Goal: Task Accomplishment & Management: Use online tool/utility

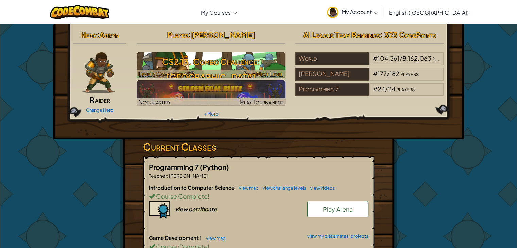
click at [220, 56] on h3 "CS2 13. Combo Challenge: [GEOGRAPHIC_DATA]" at bounding box center [211, 69] width 149 height 31
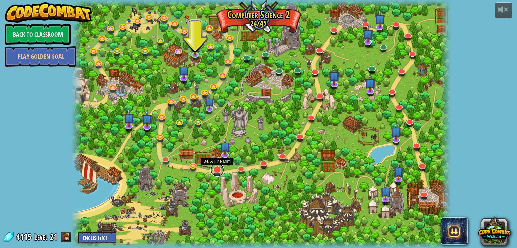
click at [215, 170] on link at bounding box center [218, 170] width 14 height 14
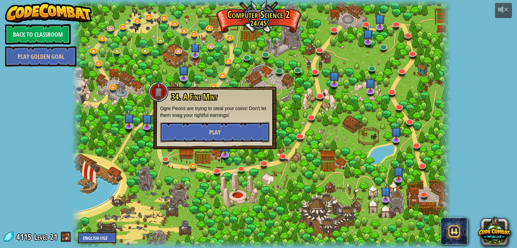
click at [227, 131] on button "Play" at bounding box center [215, 132] width 110 height 20
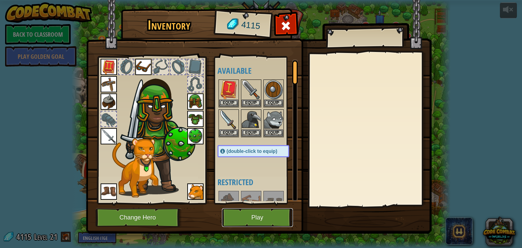
click at [267, 214] on button "Play" at bounding box center [257, 217] width 71 height 19
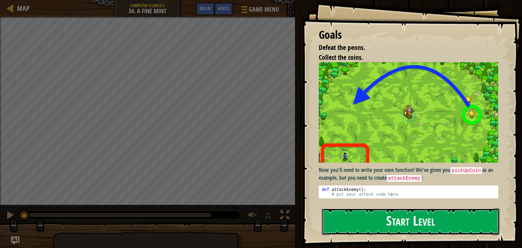
click at [347, 226] on button "Start Level" at bounding box center [411, 221] width 178 height 27
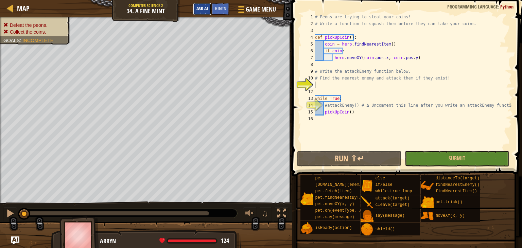
click at [200, 7] on span "Ask AI" at bounding box center [203, 8] width 12 height 6
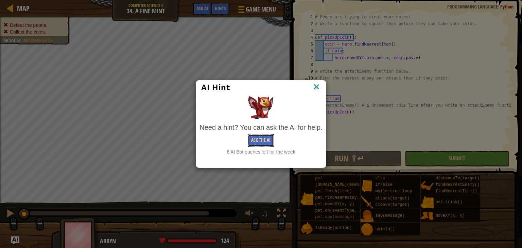
click at [261, 136] on button "Ask the AI" at bounding box center [261, 140] width 26 height 13
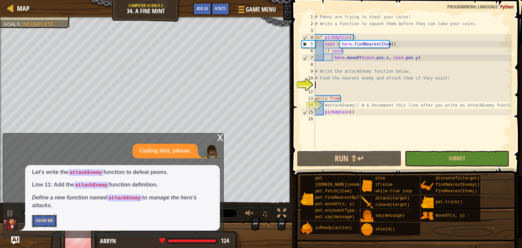
click at [45, 222] on button "Show Me" at bounding box center [44, 221] width 25 height 13
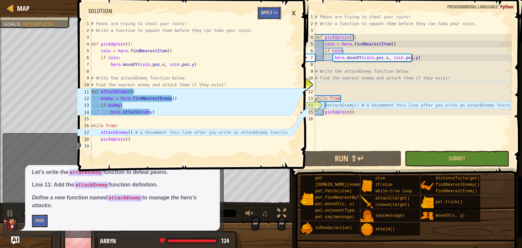
click at [270, 14] on button "Apply =>" at bounding box center [269, 13] width 23 height 13
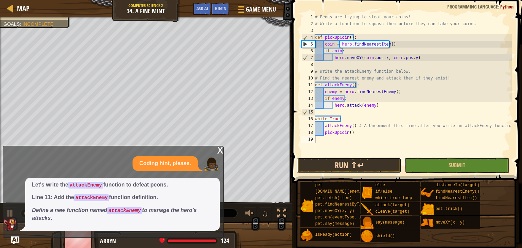
click at [338, 166] on button "Run ⇧↵" at bounding box center [349, 166] width 104 height 16
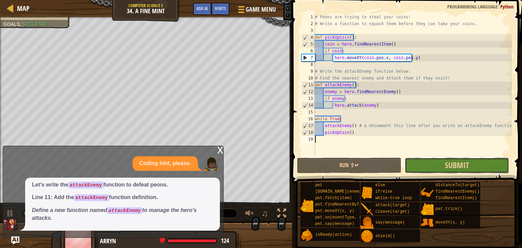
click at [441, 163] on button "Submit" at bounding box center [457, 166] width 104 height 16
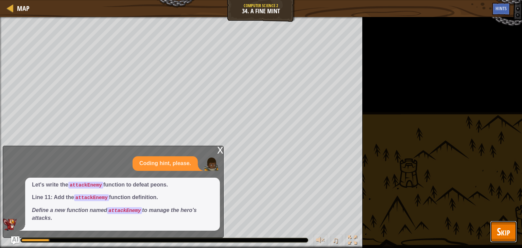
click at [508, 234] on span "Skip" at bounding box center [503, 232] width 13 height 14
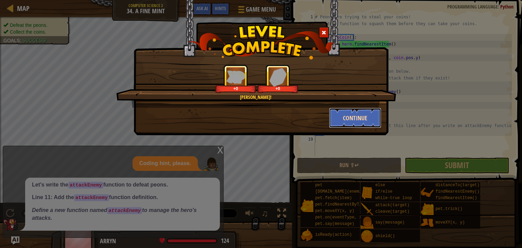
click at [369, 117] on button "Continue" at bounding box center [355, 118] width 53 height 20
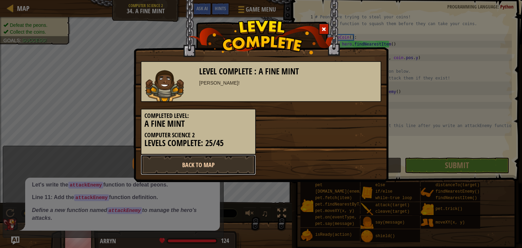
click at [230, 164] on link "Back to Map" at bounding box center [198, 165] width 115 height 20
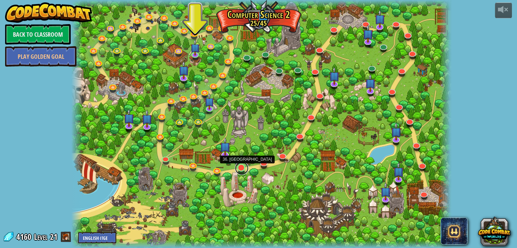
click at [242, 168] on link at bounding box center [242, 169] width 14 height 14
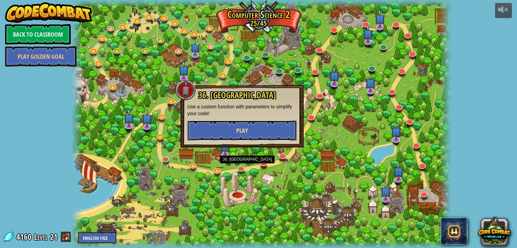
click at [250, 128] on button "Play" at bounding box center [242, 130] width 110 height 20
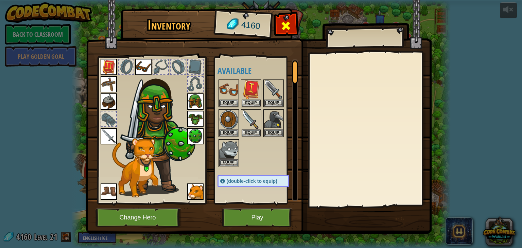
click at [286, 21] on span at bounding box center [286, 25] width 11 height 11
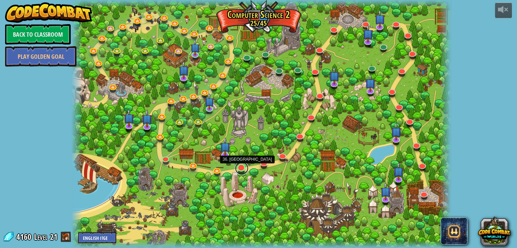
click at [241, 167] on link at bounding box center [242, 169] width 14 height 14
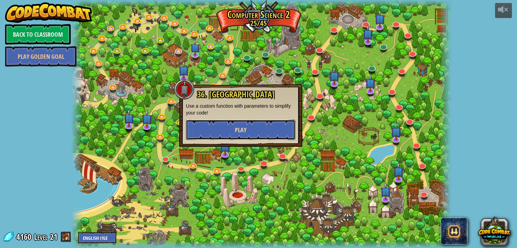
click at [250, 127] on button "Play" at bounding box center [241, 130] width 110 height 20
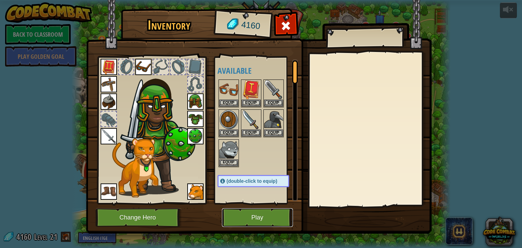
click at [242, 223] on button "Play" at bounding box center [257, 217] width 71 height 19
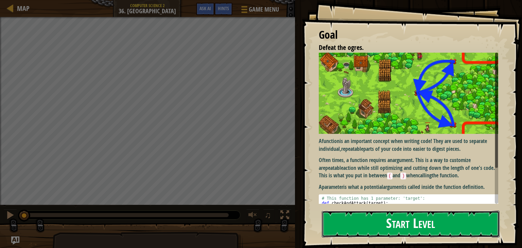
click at [345, 216] on button "Start Level" at bounding box center [411, 224] width 178 height 27
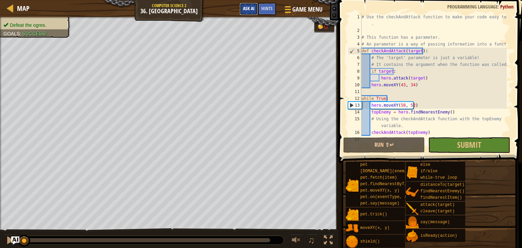
click at [249, 5] on span "Ask AI" at bounding box center [249, 8] width 12 height 6
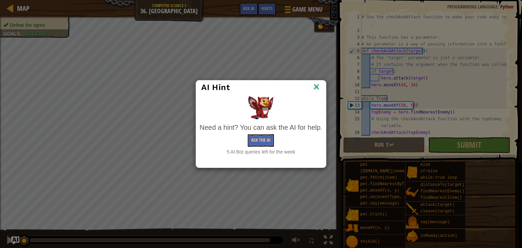
click at [216, 9] on div "AI Hint Need a hint? You can ask the AI for help. Ask the AI 5 AI Bot queries l…" at bounding box center [261, 124] width 522 height 248
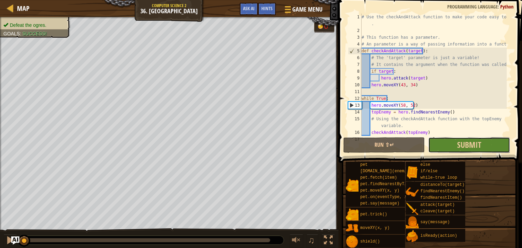
click at [450, 146] on button "Submit" at bounding box center [470, 145] width 82 height 16
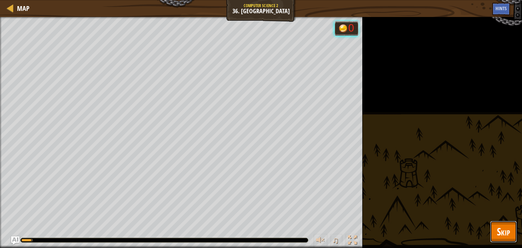
click at [503, 231] on span "Skip" at bounding box center [503, 232] width 13 height 14
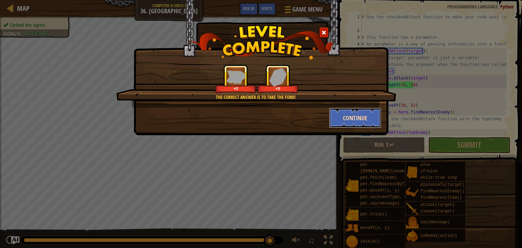
click at [365, 120] on button "Continue" at bounding box center [355, 118] width 53 height 20
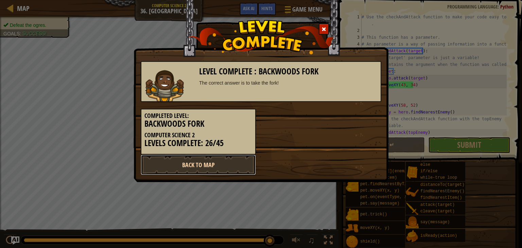
click at [224, 165] on link "Back to Map" at bounding box center [198, 165] width 115 height 20
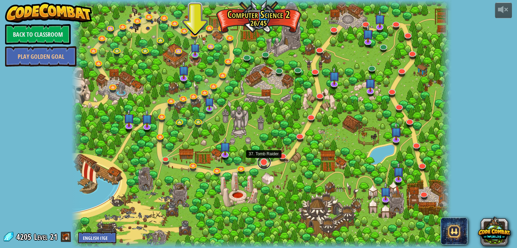
click at [266, 162] on link at bounding box center [264, 163] width 14 height 14
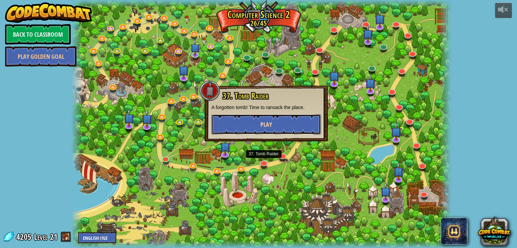
click at [285, 125] on button "Play" at bounding box center [267, 124] width 110 height 20
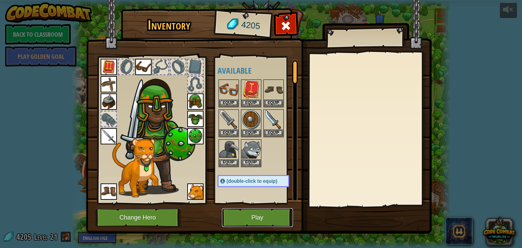
click at [252, 217] on button "Play" at bounding box center [257, 217] width 71 height 19
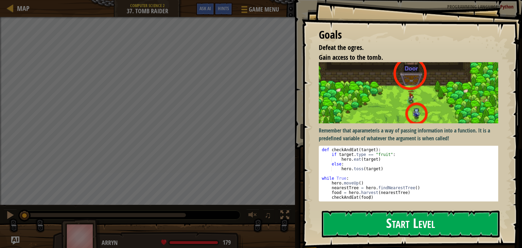
click at [337, 220] on button "Start Level" at bounding box center [411, 224] width 178 height 27
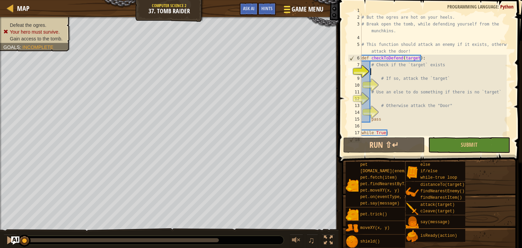
scroll to position [7, 0]
click at [246, 10] on span "Ask AI" at bounding box center [249, 8] width 12 height 6
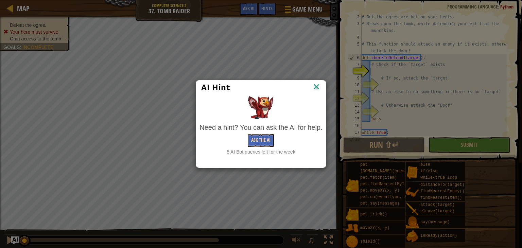
click at [248, 143] on div "Ask the AI" at bounding box center [261, 140] width 123 height 13
click at [262, 142] on button "Ask the AI" at bounding box center [261, 140] width 26 height 13
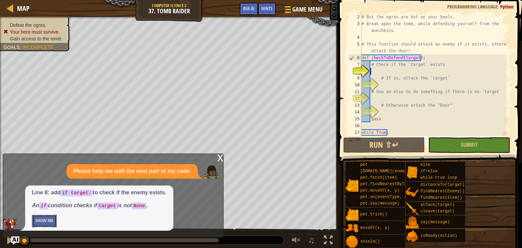
click at [42, 223] on button "Show Me" at bounding box center [44, 221] width 25 height 13
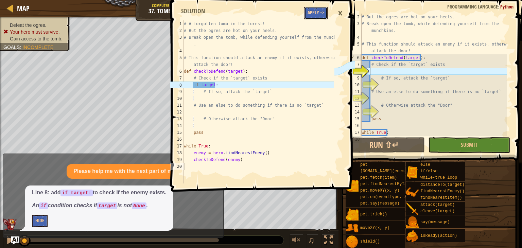
click at [317, 17] on button "Apply =>" at bounding box center [315, 13] width 23 height 13
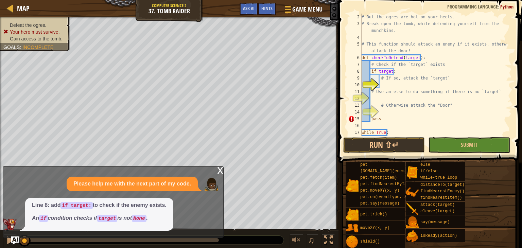
click at [388, 84] on div "# But the ogres are hot on your heels. # Break open the tomb, while defending y…" at bounding box center [434, 82] width 147 height 136
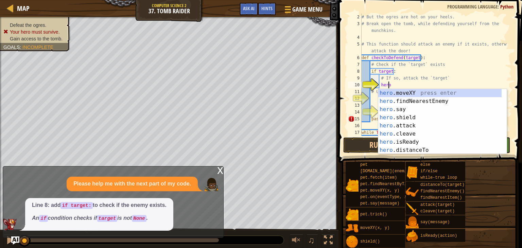
scroll to position [3, 2]
click at [419, 128] on div "hero .moveXY press enter hero .findNearestEnemy press enter hero .say press ent…" at bounding box center [440, 130] width 123 height 82
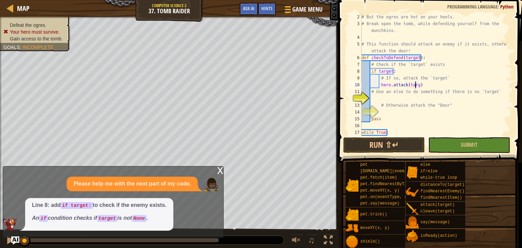
scroll to position [3, 4]
click at [409, 103] on div "# But the ogres are hot on your heels. # Break open the tomb, while defending y…" at bounding box center [434, 82] width 147 height 136
type textarea "# Otherwise attack the "Door""
click at [419, 96] on div "# But the ogres are hot on your heels. # Break open the tomb, while defending y…" at bounding box center [434, 82] width 147 height 136
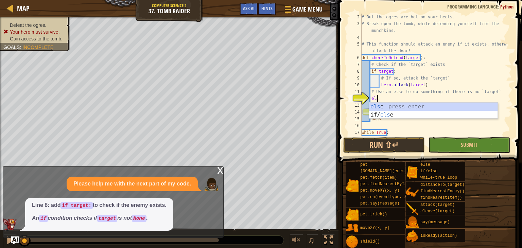
scroll to position [3, 1]
click at [420, 96] on div "# But the ogres are hot on your heels. # Break open the tomb, while defending y…" at bounding box center [434, 82] width 147 height 136
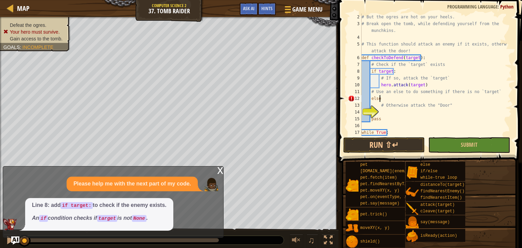
type textarea "else:"
click at [393, 111] on div "# But the ogres are hot on your heels. # Break open the tomb, while defending y…" at bounding box center [434, 82] width 147 height 136
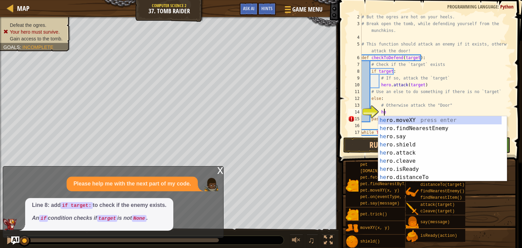
scroll to position [3, 1]
click at [407, 154] on div "her o.moveXY press enter her o.findNearestEnemy press enter her o.say press ent…" at bounding box center [440, 157] width 123 height 82
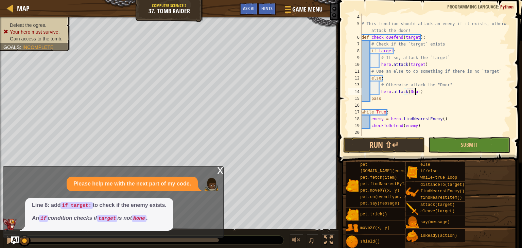
scroll to position [27, 0]
click at [397, 149] on button "Run ⇧↵" at bounding box center [385, 145] width 82 height 16
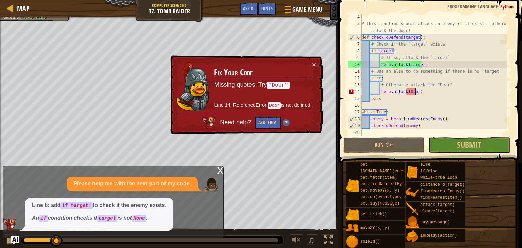
scroll to position [3, 4]
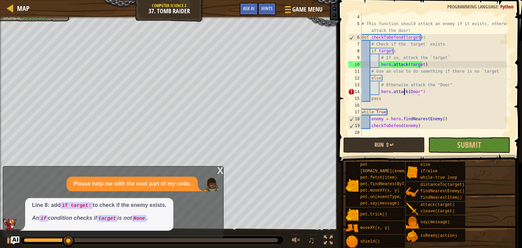
click at [405, 93] on div "# This function should attack an enemy if it exists, otherwise attack the door!…" at bounding box center [434, 82] width 147 height 136
type textarea "hero.attack("Door")"
click at [395, 136] on span at bounding box center [431, 71] width 189 height 183
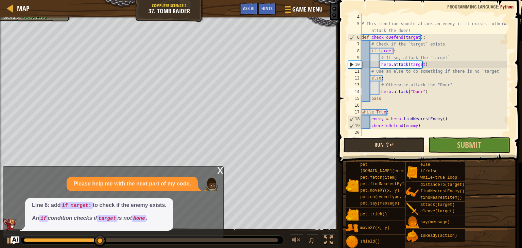
click at [389, 145] on button "Run ⇧↵" at bounding box center [385, 145] width 82 height 16
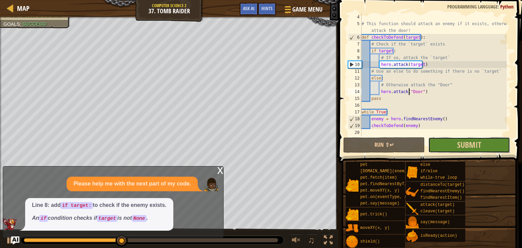
click at [444, 144] on button "Submit" at bounding box center [470, 145] width 82 height 16
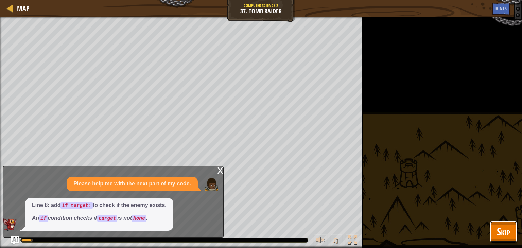
click at [504, 231] on span "Skip" at bounding box center [503, 232] width 13 height 14
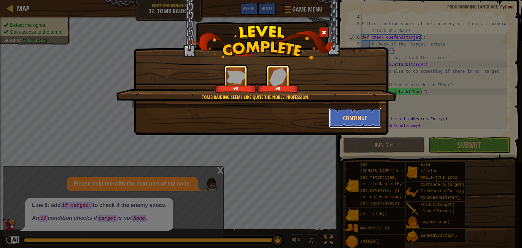
click at [358, 114] on button "Continue" at bounding box center [355, 118] width 53 height 20
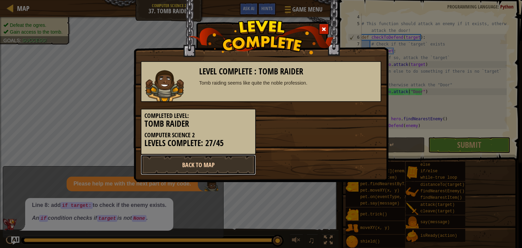
click at [223, 164] on link "Back to Map" at bounding box center [198, 165] width 115 height 20
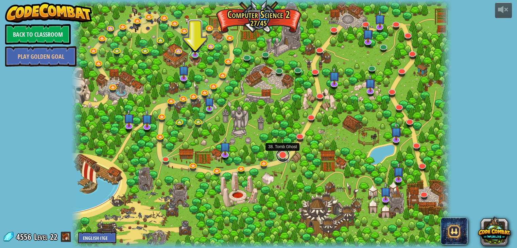
click at [285, 156] on link at bounding box center [283, 156] width 14 height 14
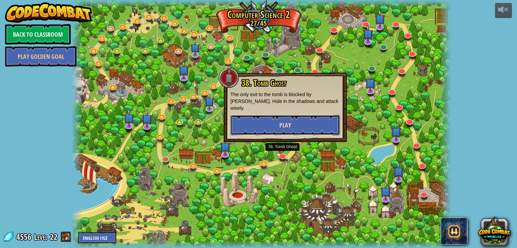
click at [280, 121] on span "Play" at bounding box center [286, 125] width 12 height 9
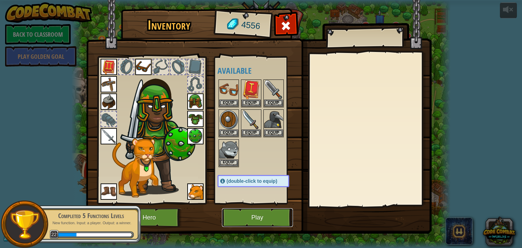
click at [241, 218] on button "Play" at bounding box center [257, 217] width 71 height 19
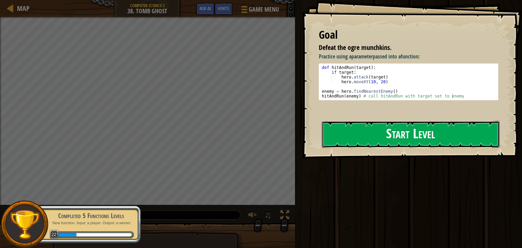
click at [355, 140] on button "Start Level" at bounding box center [411, 134] width 178 height 27
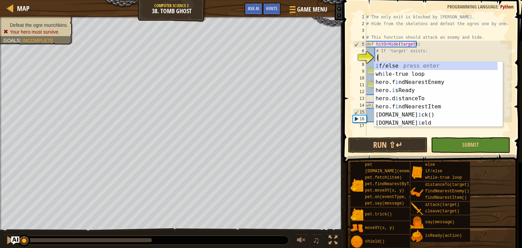
scroll to position [3, 0]
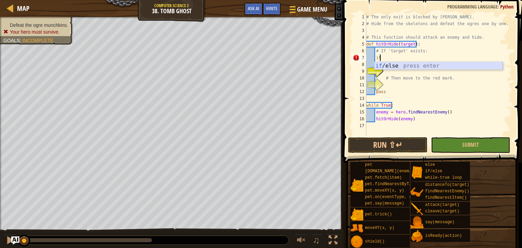
click at [396, 63] on div "if /else press enter" at bounding box center [438, 74] width 129 height 24
type textarea "if enemy:"
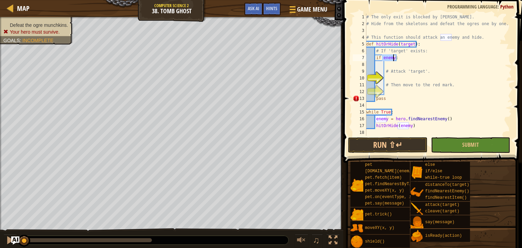
click at [415, 65] on div "# The only exit is blocked by [PERSON_NAME]. # Hide from the skeletons and defe…" at bounding box center [438, 82] width 147 height 136
click at [406, 75] on div "# The only exit is blocked by [PERSON_NAME]. # Hide from the skeletons and defe…" at bounding box center [438, 82] width 147 height 136
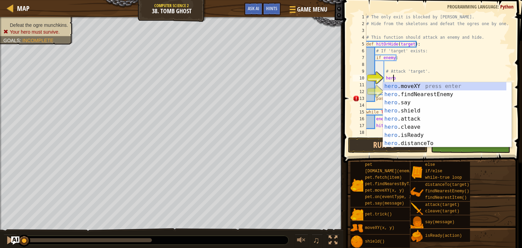
scroll to position [3, 2]
click at [409, 118] on div "hero .moveXY press enter hero .findNearestEnemy press enter hero .say press ent…" at bounding box center [444, 123] width 123 height 82
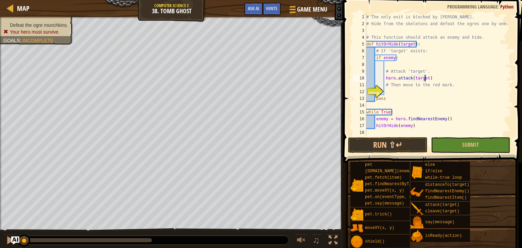
scroll to position [3, 4]
click at [392, 57] on div "# The only exit is blocked by [PERSON_NAME]. # Hide from the skeletons and defe…" at bounding box center [438, 82] width 147 height 136
click at [419, 97] on div "# The only exit is blocked by [PERSON_NAME]. # Hide from the skeletons and defe…" at bounding box center [438, 82] width 147 height 136
type textarea "pass"
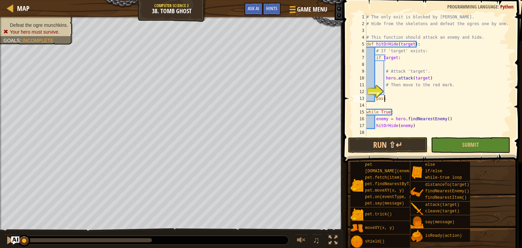
scroll to position [3, 1]
click at [426, 89] on div "# The only exit is blocked by [PERSON_NAME]. # Hide from the skeletons and defe…" at bounding box center [438, 82] width 147 height 136
click at [255, 10] on span "Ask AI" at bounding box center [254, 8] width 12 height 6
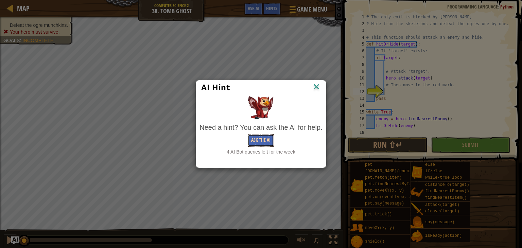
click at [261, 140] on button "Ask the AI" at bounding box center [261, 140] width 26 height 13
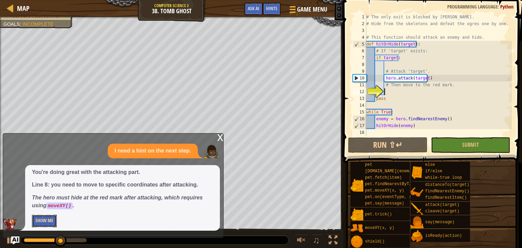
click at [38, 222] on button "Show Me" at bounding box center [44, 221] width 25 height 13
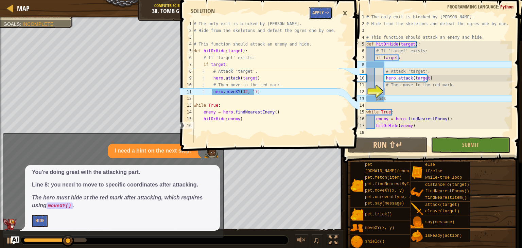
click at [321, 11] on button "Apply =>" at bounding box center [320, 13] width 23 height 13
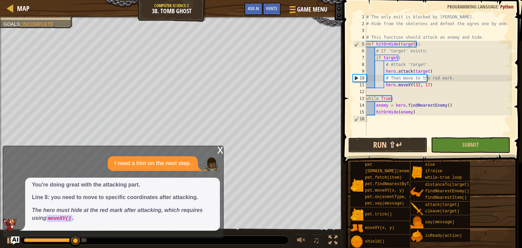
click at [373, 148] on button "Run ⇧↵" at bounding box center [387, 145] width 79 height 16
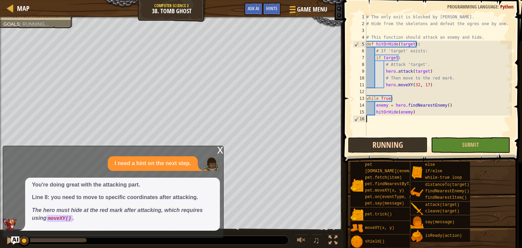
scroll to position [3, 0]
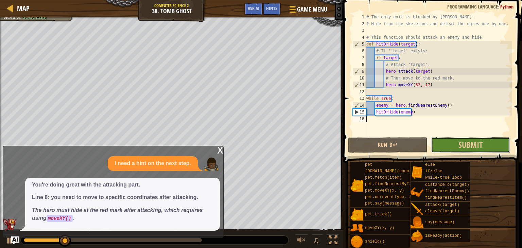
click at [453, 139] on button "Submit" at bounding box center [470, 145] width 79 height 16
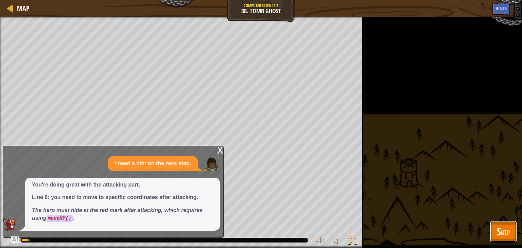
click at [502, 228] on span "Skip" at bounding box center [503, 232] width 13 height 14
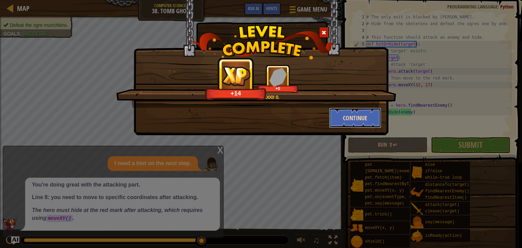
click at [348, 117] on button "Continue" at bounding box center [355, 118] width 53 height 20
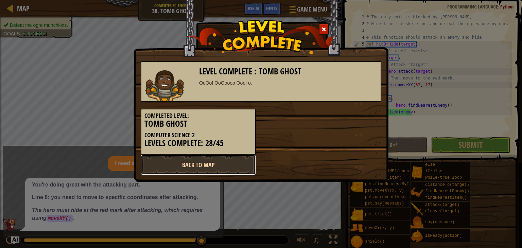
click at [235, 164] on link "Back to Map" at bounding box center [198, 165] width 115 height 20
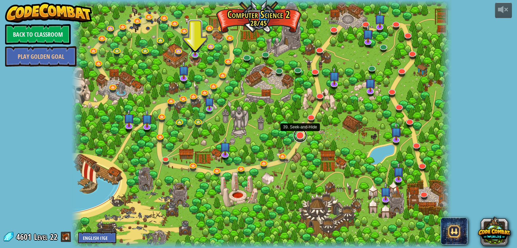
click at [297, 133] on link at bounding box center [301, 136] width 14 height 14
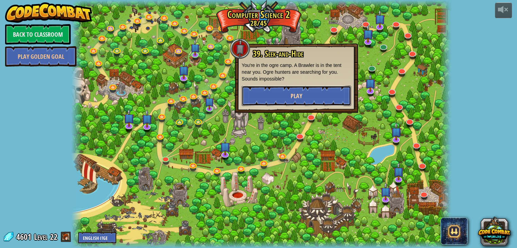
click at [298, 91] on button "Play" at bounding box center [297, 96] width 110 height 20
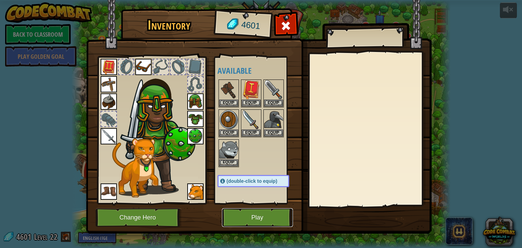
click at [247, 215] on button "Play" at bounding box center [257, 217] width 71 height 19
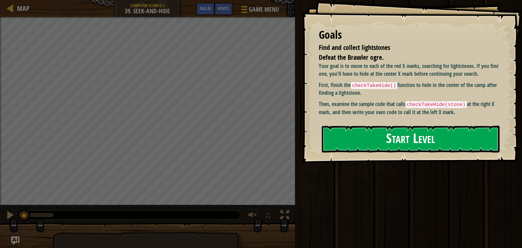
click at [340, 145] on button "Start Level" at bounding box center [411, 139] width 178 height 27
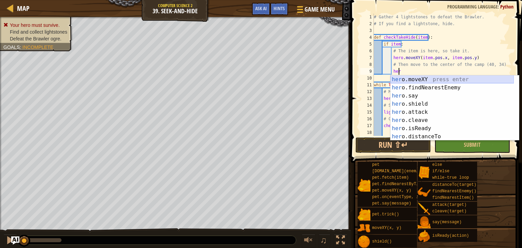
click at [427, 77] on div "her o.moveXY press enter her o.findNearestEnemy press enter her o.say press ent…" at bounding box center [452, 117] width 123 height 82
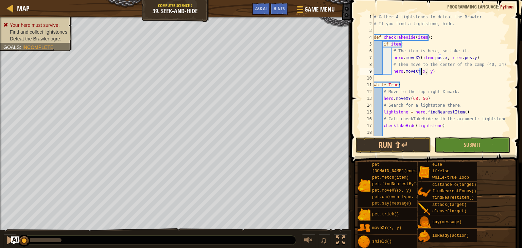
scroll to position [3, 4]
type textarea "hero.moveXY(40, 34)"
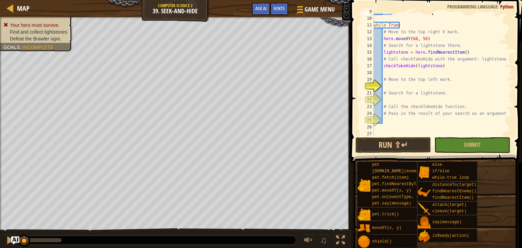
scroll to position [61, 0]
click at [398, 87] on div "while True : # Move to the top right X mark. hero . moveXY ( 68 , 56 ) # Search…" at bounding box center [440, 82] width 134 height 136
click at [46, 43] on div "Your hero must survive. Find and collect lightstones Defeat the Brawler ogre. G…" at bounding box center [32, 32] width 80 height 39
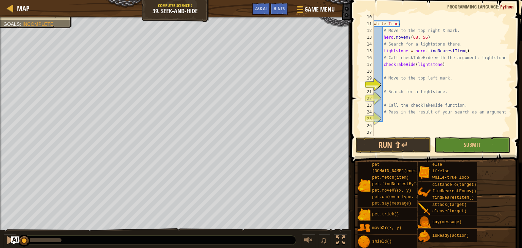
click at [395, 87] on div "while True : # Move to the top right X mark. hero . moveXY ( 68 , 56 ) # Search…" at bounding box center [440, 82] width 134 height 136
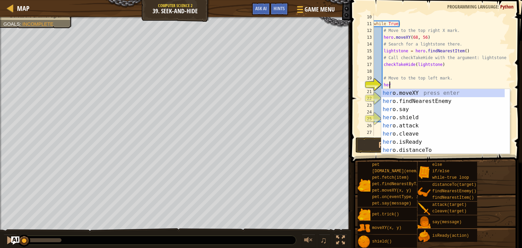
scroll to position [3, 1]
click at [403, 91] on div "her o.moveXY press enter her o.findNearestEnemy press enter her o.say press ent…" at bounding box center [443, 130] width 123 height 82
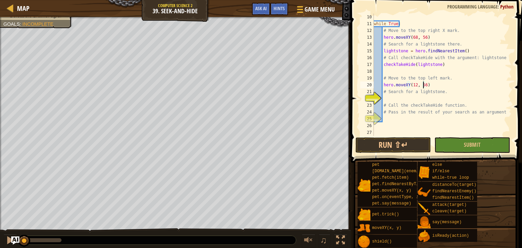
scroll to position [3, 4]
click at [414, 94] on div "while True : # Move to the top right X mark. hero . moveXY ( 68 , 56 ) # Search…" at bounding box center [440, 82] width 134 height 136
click at [407, 102] on div "while True : # Move to the top right X mark. hero . moveXY ( 68 , 56 ) # Search…" at bounding box center [440, 82] width 134 height 136
type textarea "# Call the checkTakeHide function."
click at [407, 97] on div "while True : # Move to the top right X mark. hero . moveXY ( 68 , 56 ) # Search…" at bounding box center [440, 82] width 134 height 136
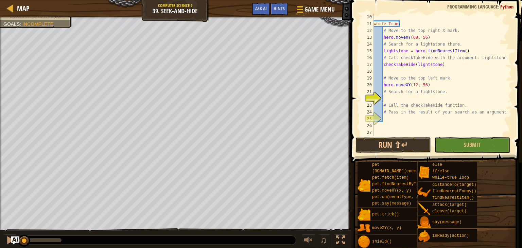
scroll to position [3, 0]
click at [261, 10] on span "Ask AI" at bounding box center [261, 8] width 12 height 6
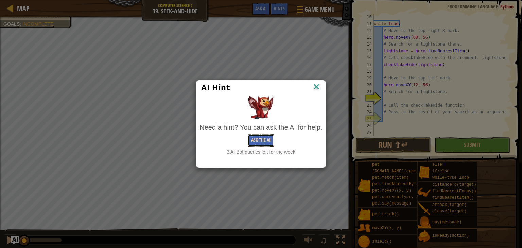
click at [256, 144] on button "Ask the AI" at bounding box center [261, 140] width 26 height 13
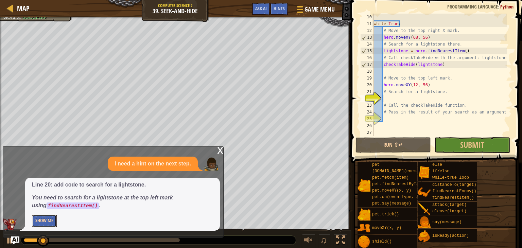
click at [48, 215] on button "Show Me" at bounding box center [44, 221] width 25 height 13
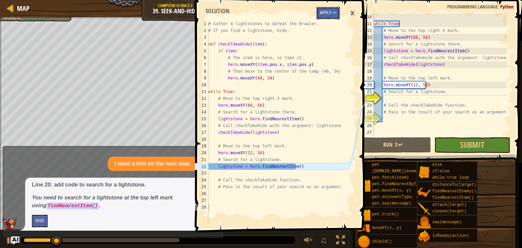
click at [325, 11] on button "Apply =>" at bounding box center [328, 13] width 23 height 13
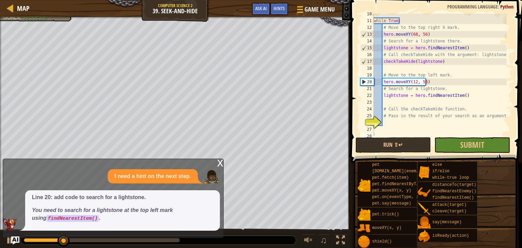
scroll to position [68, 0]
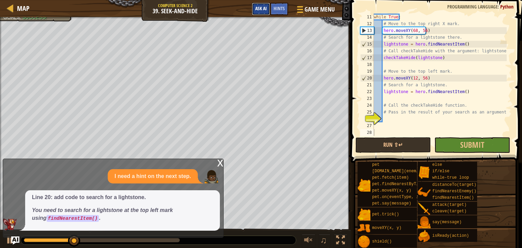
click at [259, 9] on span "Ask AI" at bounding box center [261, 8] width 12 height 6
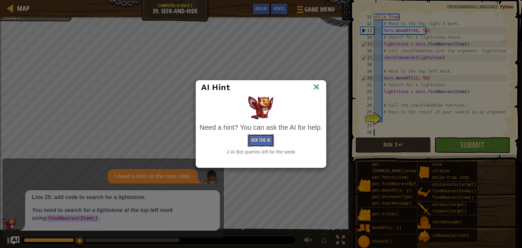
click at [257, 145] on button "Ask the AI" at bounding box center [261, 140] width 26 height 13
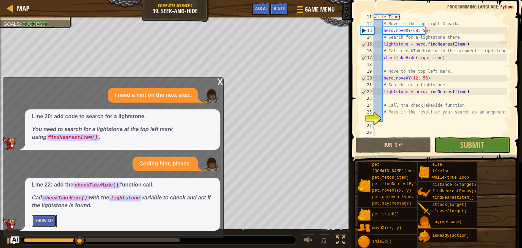
click at [38, 218] on button "Show Me" at bounding box center [44, 221] width 25 height 13
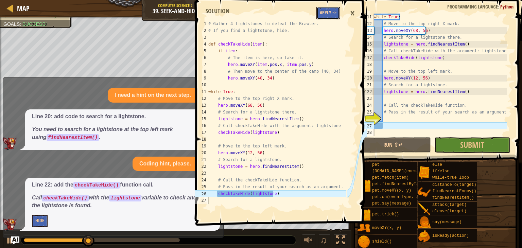
click at [330, 10] on button "Apply =>" at bounding box center [328, 13] width 23 height 13
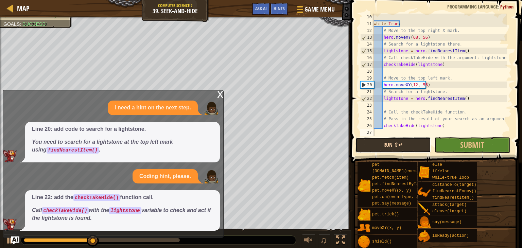
click at [381, 146] on button "Run ⇧↵" at bounding box center [394, 145] width 76 height 16
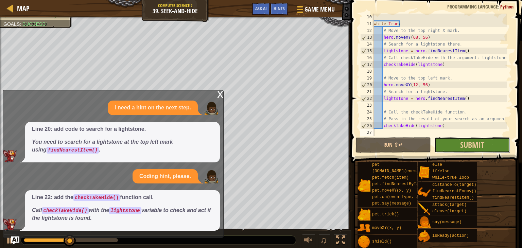
click at [451, 148] on button "Submit" at bounding box center [473, 145] width 76 height 16
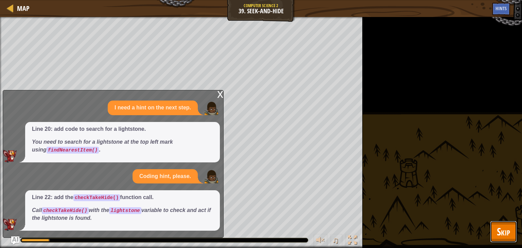
click at [500, 229] on span "Skip" at bounding box center [503, 232] width 13 height 14
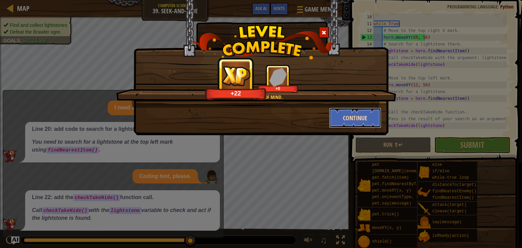
click at [368, 115] on button "Continue" at bounding box center [355, 118] width 53 height 20
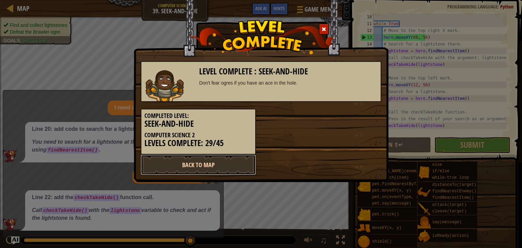
click at [238, 159] on link "Back to Map" at bounding box center [198, 165] width 115 height 20
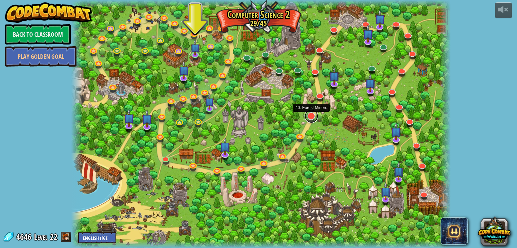
click at [312, 117] on link at bounding box center [312, 117] width 14 height 14
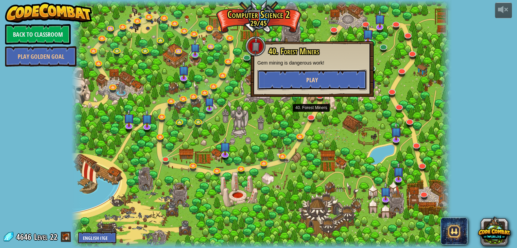
click at [305, 82] on button "Play" at bounding box center [312, 80] width 110 height 20
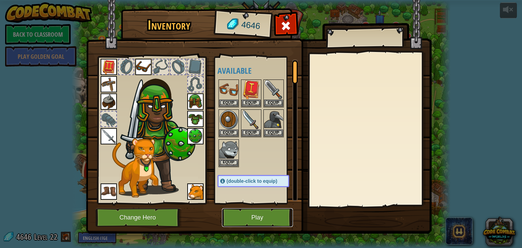
click at [241, 214] on button "Play" at bounding box center [257, 217] width 71 height 19
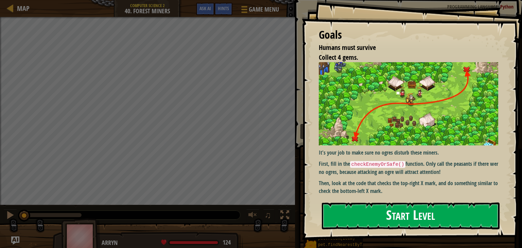
click at [354, 221] on button "Start Level" at bounding box center [411, 216] width 178 height 27
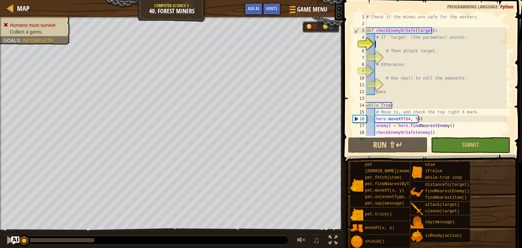
scroll to position [3, 0]
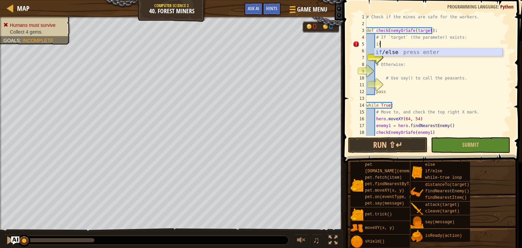
click at [395, 53] on div "if /else press enter" at bounding box center [438, 60] width 129 height 24
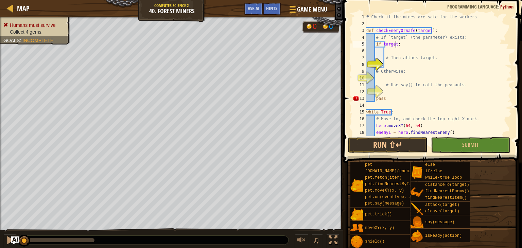
scroll to position [3, 2]
type textarea "if target:"
click at [398, 64] on div "# Check if the mines are safe for the workers. def checkEnemyOrSafe ( target ) …" at bounding box center [436, 82] width 142 height 136
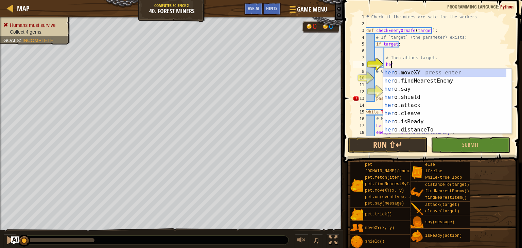
scroll to position [3, 1]
click at [407, 104] on div "her o.moveXY press enter her o.findNearestEnemy press enter her o.say press ent…" at bounding box center [444, 110] width 123 height 82
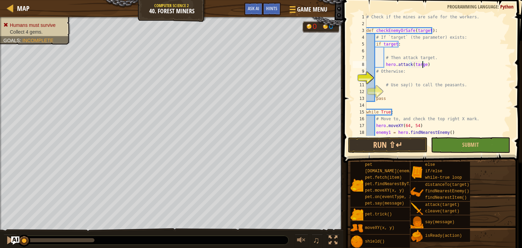
type textarea "hero.attack(target)"
click at [393, 78] on div "# Check if the mines are safe for the workers. def checkEnemyOrSafe ( target ) …" at bounding box center [436, 82] width 142 height 136
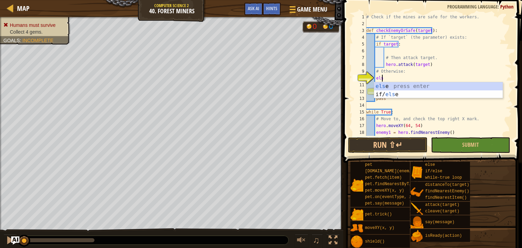
scroll to position [3, 1]
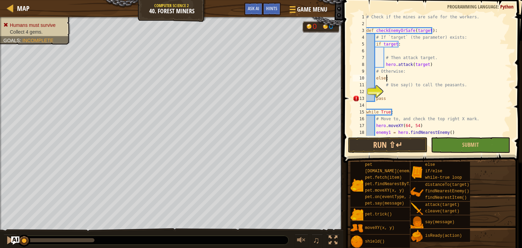
type textarea "else:"
click at [389, 91] on div "# Check if the mines are safe for the workers. def checkEnemyOrSafe ( target ) …" at bounding box center [436, 82] width 142 height 136
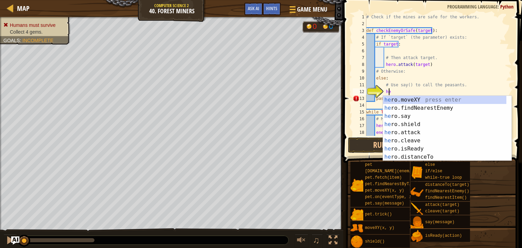
scroll to position [3, 1]
click at [389, 116] on div "her o.moveXY press enter her o.findNearestEnemy press enter her o.say press ent…" at bounding box center [444, 137] width 123 height 82
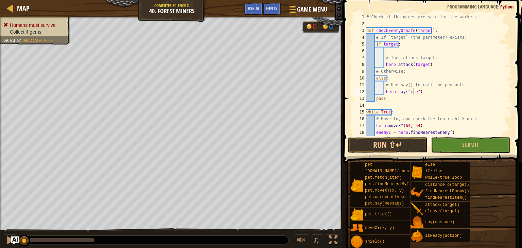
scroll to position [3, 4]
type textarea "hero.say("clear")"
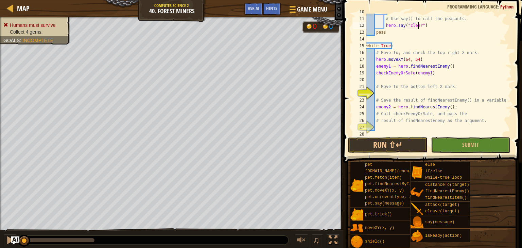
scroll to position [66, 0]
click at [416, 94] on div "else : # Use say() to call the peasants. hero . say ( "clear" ) pass while True…" at bounding box center [436, 77] width 142 height 136
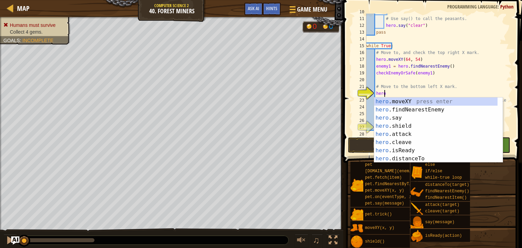
scroll to position [3, 1]
click at [409, 101] on div "hero .moveXY press enter hero .findNearestEnemy press enter hero .say press ent…" at bounding box center [435, 139] width 123 height 82
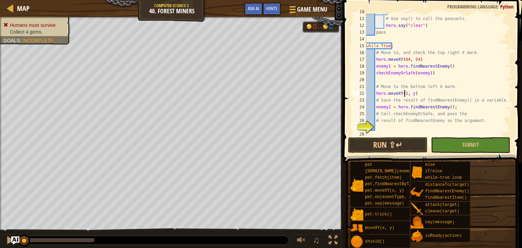
scroll to position [3, 3]
click at [413, 94] on div "else : # Use say() to call the peasants. hero . say ( "clear" ) pass while True…" at bounding box center [436, 77] width 142 height 136
type textarea "hero.moveXY(16, 14)"
click at [390, 125] on div "# Use say() to call the peasants. hero . say ( "clear" ) pass while True : # Mo…" at bounding box center [436, 82] width 142 height 136
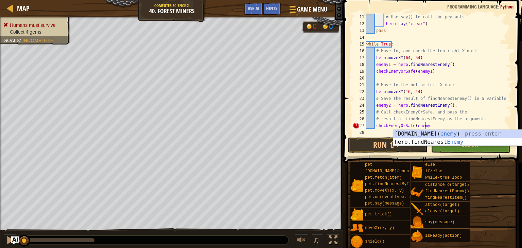
scroll to position [3, 4]
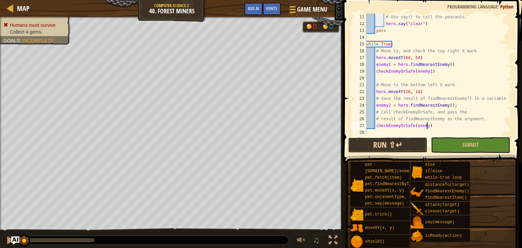
click at [372, 147] on button "Run ⇧↵" at bounding box center [387, 145] width 79 height 16
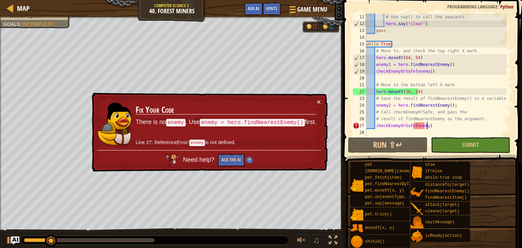
click at [425, 125] on div "# Use say() to call the peasants. hero . say ( "clear" ) pass while True : # Mo…" at bounding box center [436, 82] width 142 height 136
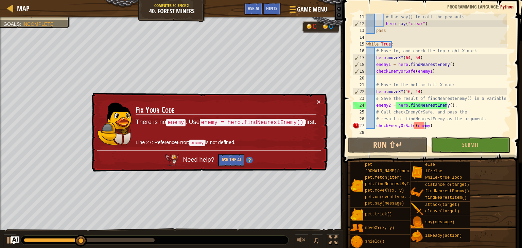
click at [416, 125] on div "# Use say() to call the peasants. hero . say ( "clear" ) pass while True : # Mo…" at bounding box center [436, 82] width 142 height 136
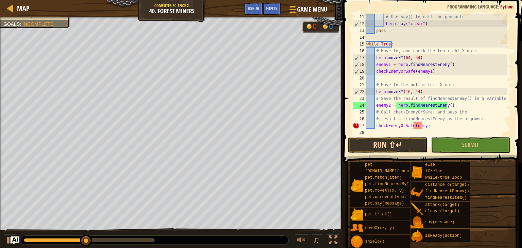
scroll to position [3, 4]
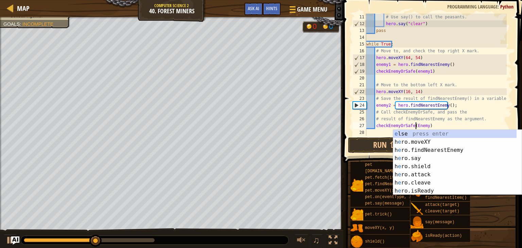
click at [423, 125] on div "# Use say() to call the peasants. hero . say ( "clear" ) pass while True : # Mo…" at bounding box center [436, 82] width 142 height 136
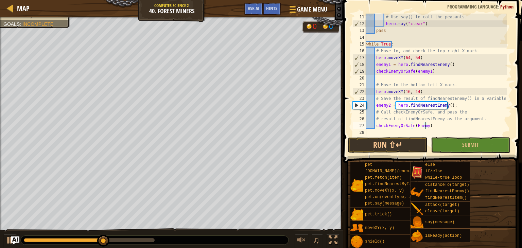
scroll to position [3, 5]
click at [412, 126] on div "# Use say() to call the peasants. hero . say ( "clear" ) pass while True : # Mo…" at bounding box center [436, 82] width 142 height 136
click at [413, 126] on div "# Use say() to call the peasants. hero . say ( "clear" ) pass while True : # Mo…" at bounding box center [436, 82] width 142 height 136
click at [404, 143] on button "Run ⇧↵" at bounding box center [387, 145] width 79 height 16
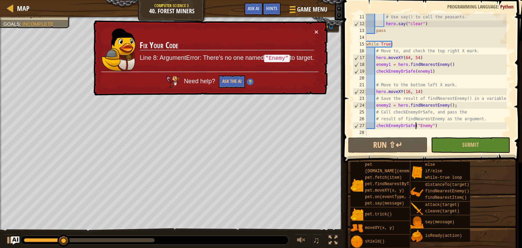
click at [430, 124] on div "# Use say() to call the peasants. hero . say ( "clear" ) pass while True : # Mo…" at bounding box center [436, 82] width 142 height 136
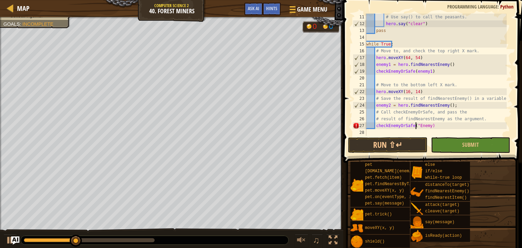
type textarea "checkEnemyOrSafe(Enemy)"
click at [404, 145] on button "Run ⇧↵" at bounding box center [387, 145] width 79 height 16
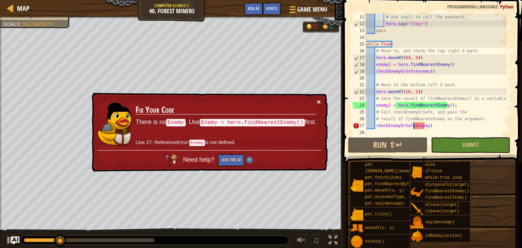
click at [320, 102] on button "×" at bounding box center [319, 101] width 4 height 7
drag, startPoint x: 430, startPoint y: 126, endPoint x: 376, endPoint y: 127, distance: 54.4
click at [376, 127] on div "# Use say() to call the peasants. hero . say ( "clear" ) pass while True : # Mo…" at bounding box center [436, 82] width 142 height 136
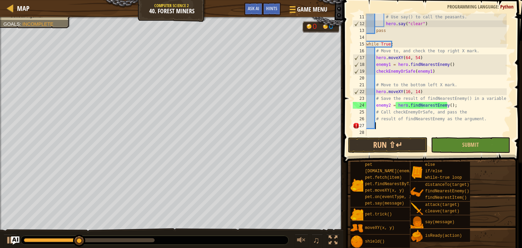
scroll to position [3, 0]
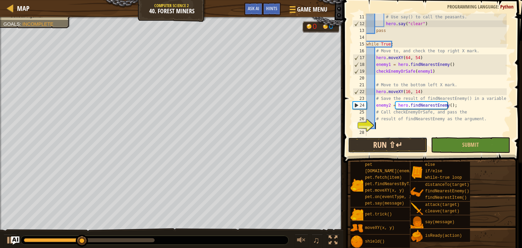
click at [396, 145] on button "Run ⇧↵" at bounding box center [387, 145] width 79 height 16
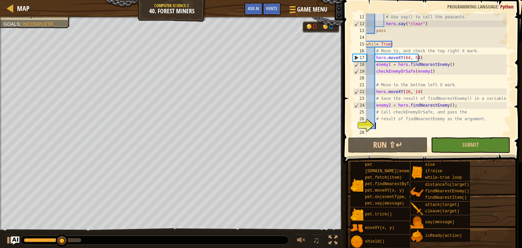
click at [399, 129] on div "# Use say() to call the peasants. hero . say ( "clear" ) pass while True : # Mo…" at bounding box center [436, 82] width 142 height 136
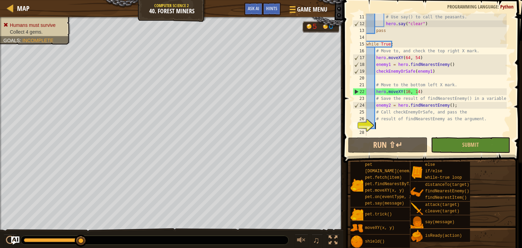
paste textarea "checkEnemyOrSafe(Enemy)"
click at [358, 102] on div "24" at bounding box center [359, 105] width 13 height 7
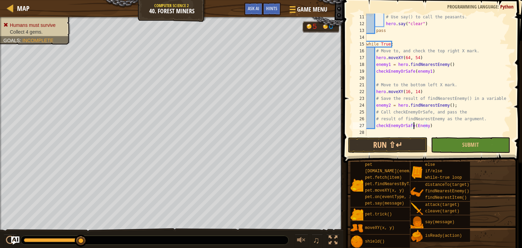
click at [413, 125] on div "# Use say() to call the peasants. hero . say ( "clear" ) pass while True : # Mo…" at bounding box center [436, 82] width 142 height 136
click at [427, 126] on div "# Use say() to call the peasants. hero . say ( "clear" ) pass while True : # Mo…" at bounding box center [436, 82] width 142 height 136
click at [418, 124] on div "# Use say() to call the peasants. hero . say ( "clear" ) pass while True : # Mo…" at bounding box center [436, 82] width 142 height 136
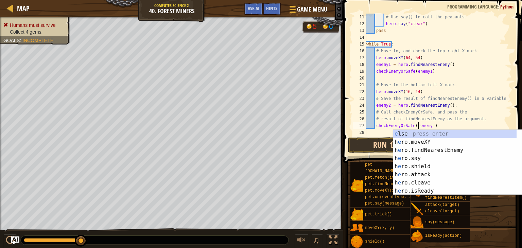
type textarea "checkEnemyOrSafe( enemy )"
click at [371, 144] on button "Run ⇧↵" at bounding box center [387, 145] width 79 height 16
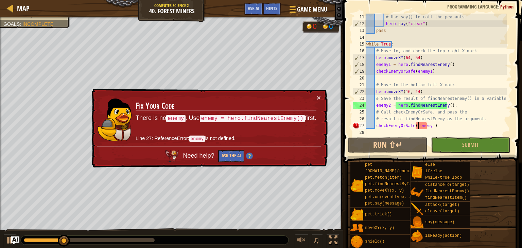
click at [251, 155] on img at bounding box center [249, 156] width 7 height 7
click at [229, 158] on button "Ask the AI" at bounding box center [231, 156] width 26 height 13
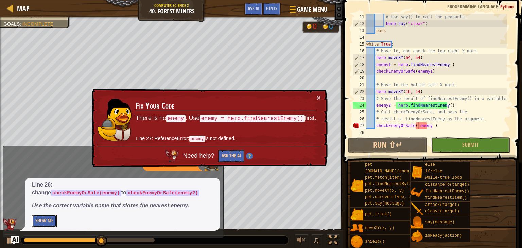
click at [43, 218] on button "Show Me" at bounding box center [44, 221] width 25 height 13
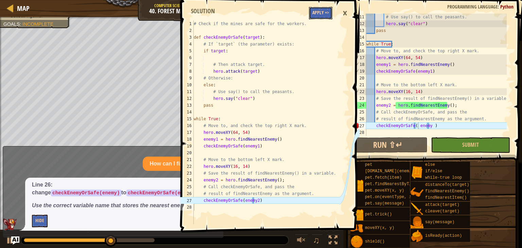
click at [324, 11] on button "Apply =>" at bounding box center [320, 13] width 23 height 13
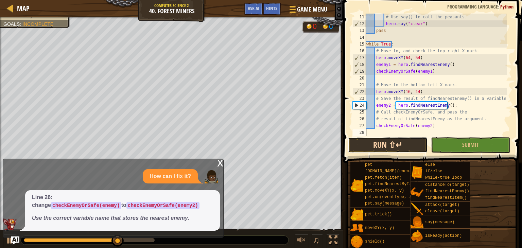
click at [388, 142] on button "Run ⇧↵" at bounding box center [387, 145] width 79 height 16
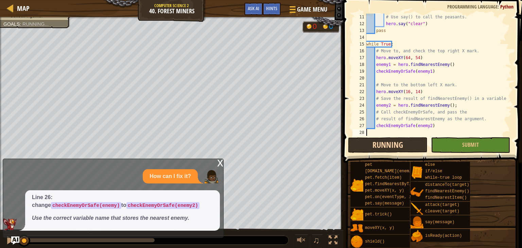
scroll to position [3, 0]
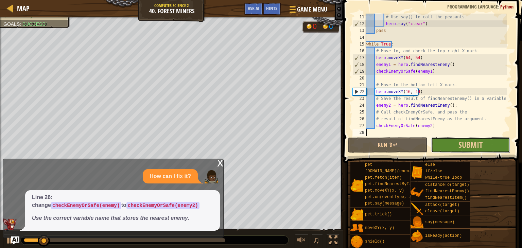
click at [473, 153] on button "Submit" at bounding box center [470, 145] width 79 height 16
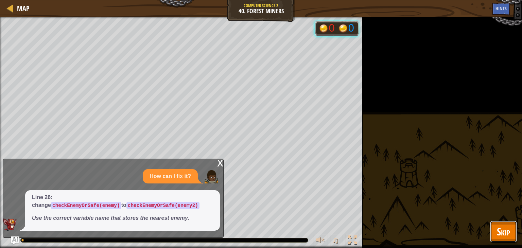
click at [500, 231] on span "Skip" at bounding box center [503, 232] width 13 height 14
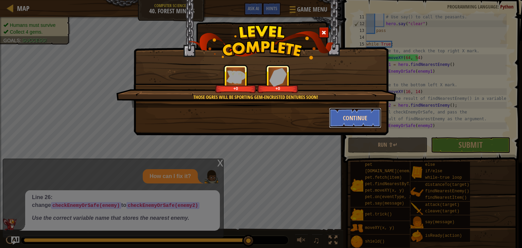
click at [343, 117] on button "Continue" at bounding box center [355, 118] width 53 height 20
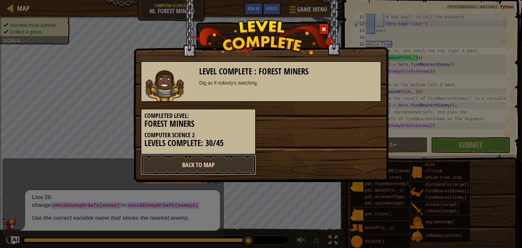
click at [210, 163] on link "Back to Map" at bounding box center [198, 165] width 115 height 20
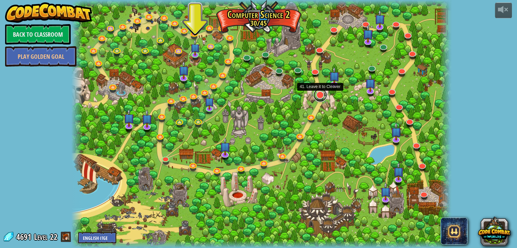
click at [318, 95] on link at bounding box center [321, 95] width 14 height 14
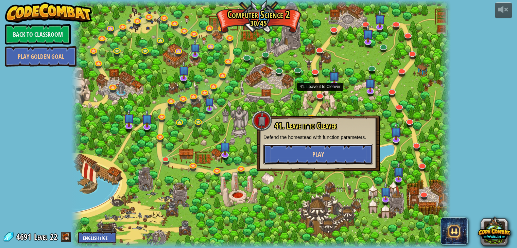
click at [320, 155] on span "Play" at bounding box center [319, 154] width 12 height 9
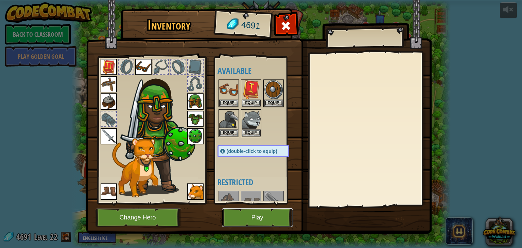
click at [244, 218] on button "Play" at bounding box center [257, 217] width 71 height 19
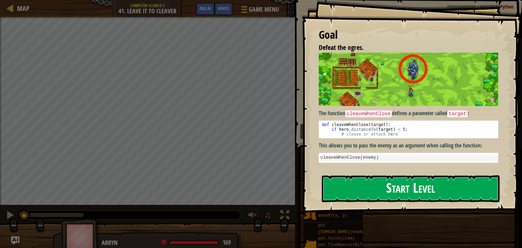
click at [339, 183] on button "Start Level" at bounding box center [411, 189] width 178 height 27
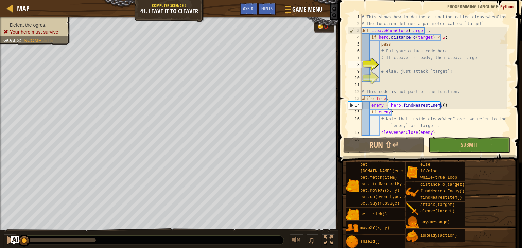
click at [362, 75] on div "10" at bounding box center [355, 78] width 14 height 7
type textarea "# else, just attack `target`!"
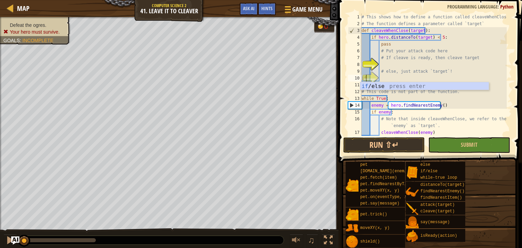
scroll to position [3, 0]
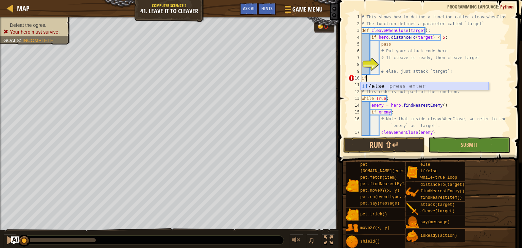
type textarea "i"
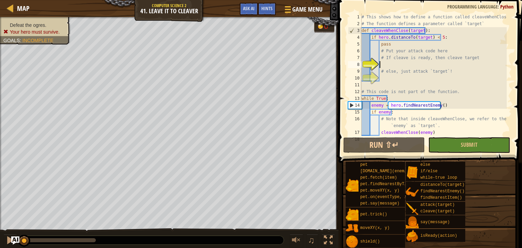
click at [395, 65] on div "# This shows how to define a function called cleaveWhenClose # The function def…" at bounding box center [434, 82] width 147 height 136
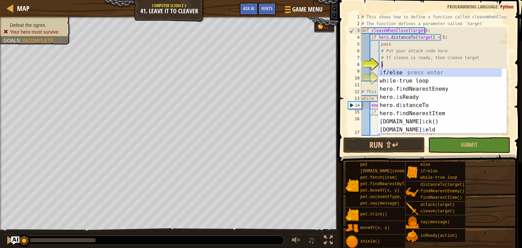
scroll to position [3, 1]
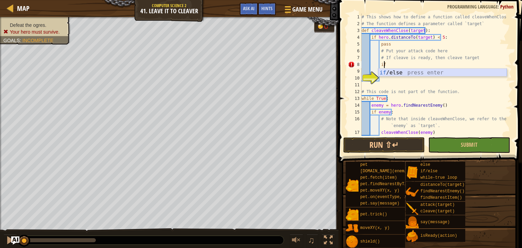
click at [395, 73] on div "if /else press enter" at bounding box center [443, 81] width 129 height 24
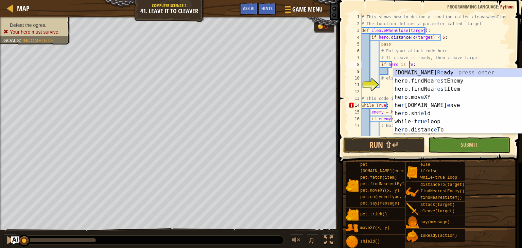
scroll to position [3, 4]
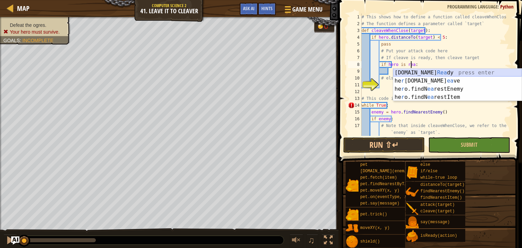
click at [408, 73] on div "[DOMAIN_NAME] [PERSON_NAME] press enter he r [DOMAIN_NAME] ea ve press enter he…" at bounding box center [458, 93] width 129 height 49
type textarea "if hero is hero.isReady("cleave"):"
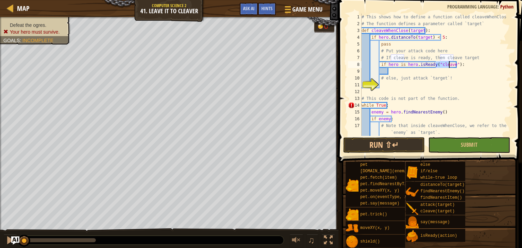
click at [449, 72] on div "# This shows how to define a function called cleaveWhenClose # The function def…" at bounding box center [434, 82] width 147 height 136
click at [401, 63] on div "# This shows how to define a function called cleaveWhenClose # The function def…" at bounding box center [434, 82] width 147 height 136
type textarea "if hero.isReady("cleave"):"
click at [404, 74] on div "# This shows how to define a function called cleaveWhenClose # The function def…" at bounding box center [434, 82] width 147 height 136
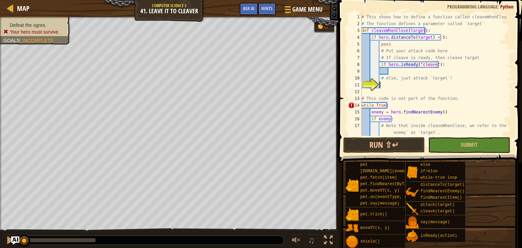
click at [400, 86] on div "# This shows how to define a function called cleaveWhenClose # The function def…" at bounding box center [434, 82] width 147 height 136
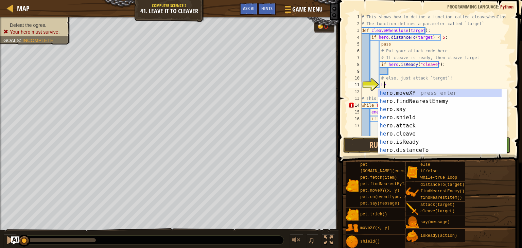
scroll to position [3, 1]
click at [404, 127] on div "her o.moveXY press enter her o.findNearestEnemy press enter her o.say press ent…" at bounding box center [440, 130] width 123 height 82
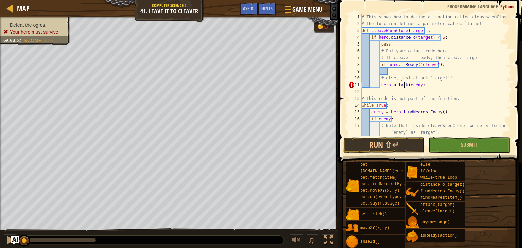
click at [405, 84] on div "# This shows how to define a function called cleaveWhenClose # The function def…" at bounding box center [434, 82] width 147 height 136
click at [380, 85] on div "# This shows how to define a function called cleaveWhenClose # The function def…" at bounding box center [434, 82] width 147 height 136
click at [390, 82] on div "# This shows how to define a function called cleaveWhenClose # The function def…" at bounding box center [434, 82] width 147 height 136
click at [385, 84] on div "# This shows how to define a function called cleaveWhenClose # The function def…" at bounding box center [434, 82] width 147 height 136
click at [381, 84] on div "# This shows how to define a function called cleaveWhenClose # The function def…" at bounding box center [434, 82] width 147 height 136
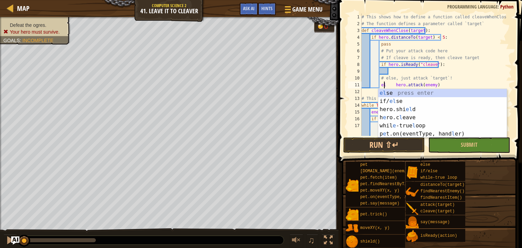
scroll to position [3, 2]
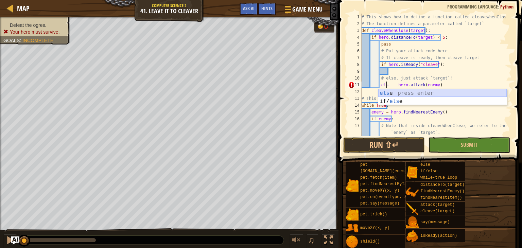
click at [394, 94] on div "els e press enter if/ els e press enter" at bounding box center [443, 105] width 129 height 33
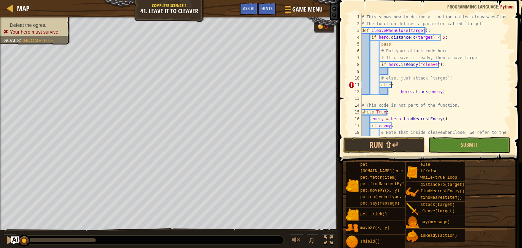
click at [399, 88] on div "# This shows how to define a function called cleaveWhenClose # The function def…" at bounding box center [434, 85] width 147 height 143
click at [380, 84] on div "# This shows how to define a function called cleaveWhenClose # The function def…" at bounding box center [434, 85] width 147 height 143
click at [380, 93] on div "# This shows how to define a function called cleaveWhenClose # The function def…" at bounding box center [434, 85] width 147 height 143
click at [388, 85] on div "# This shows how to define a function called cleaveWhenClose # The function def…" at bounding box center [434, 85] width 147 height 143
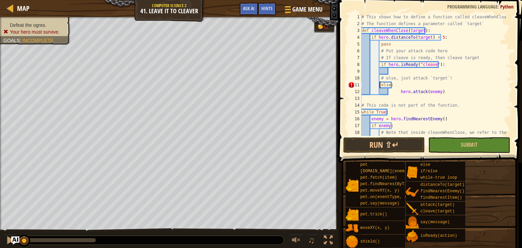
scroll to position [3, 1]
click at [384, 84] on div "# This shows how to define a function called cleaveWhenClose # The function def…" at bounding box center [434, 85] width 147 height 143
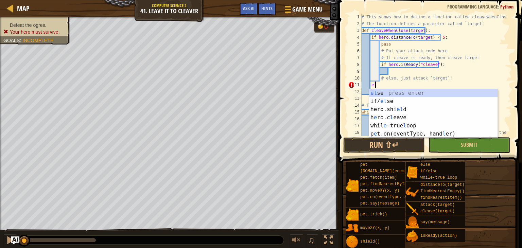
scroll to position [3, 0]
type textarea "e"
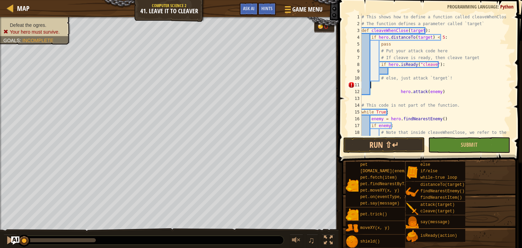
scroll to position [3, 0]
click at [398, 91] on div "# This shows how to define a function called cleaveWhenClose # The function def…" at bounding box center [434, 85] width 147 height 143
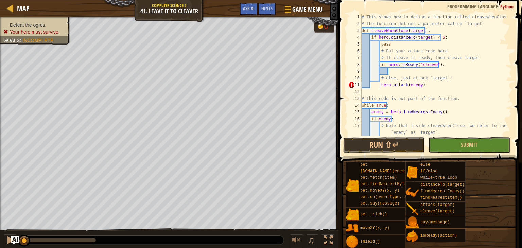
type textarea "hero.attack(enemy)"
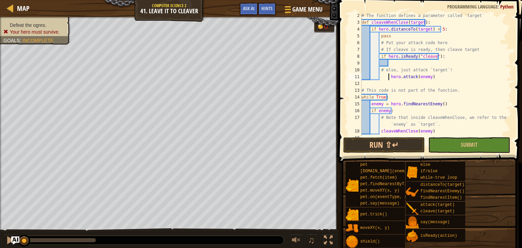
scroll to position [14, 0]
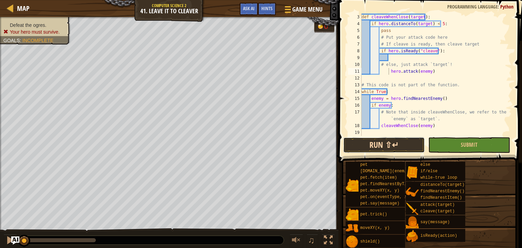
click at [386, 141] on button "Run ⇧↵" at bounding box center [385, 145] width 82 height 16
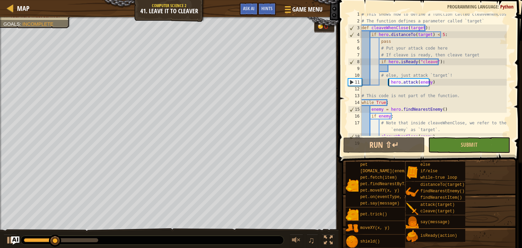
scroll to position [2, 0]
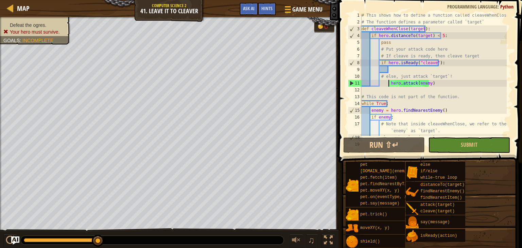
click at [393, 70] on div "# This shows how to define a function called cleaveWhenClose # The function def…" at bounding box center [434, 80] width 147 height 136
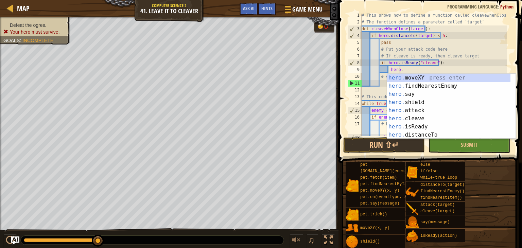
scroll to position [3, 3]
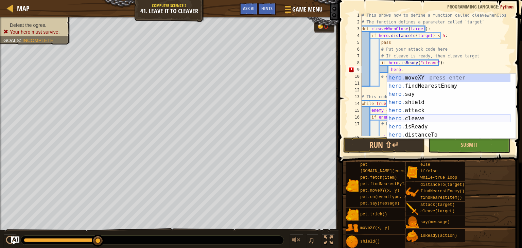
click at [416, 117] on div "hero. moveXY press enter hero. findNearestEnemy press enter hero. say press ent…" at bounding box center [448, 115] width 123 height 82
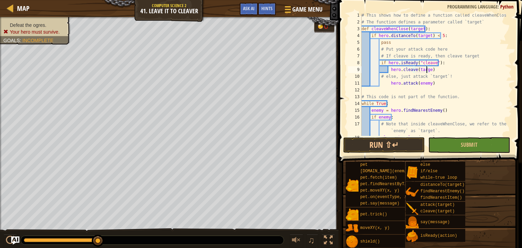
scroll to position [3, 5]
click at [390, 84] on div "# This shows how to define a function called cleaveWhenClose # The function def…" at bounding box center [434, 80] width 147 height 136
click at [370, 145] on button "Run ⇧↵" at bounding box center [385, 145] width 82 height 16
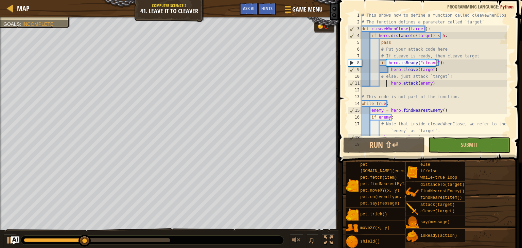
click at [387, 83] on div "# This shows how to define a function called cleaveWhenClose # The function def…" at bounding box center [434, 80] width 147 height 136
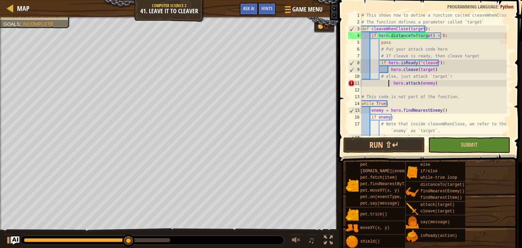
click at [433, 85] on div "# This shows how to define a function called cleaveWhenClose # The function def…" at bounding box center [434, 80] width 147 height 136
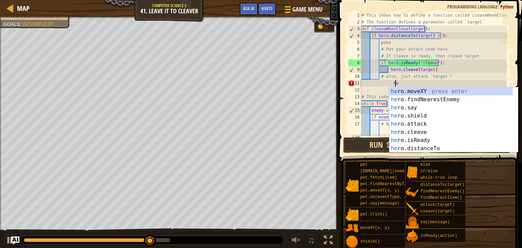
type textarea "h"
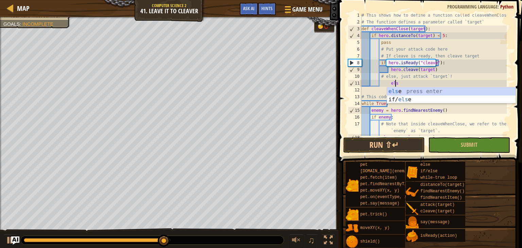
scroll to position [3, 2]
type textarea "else"
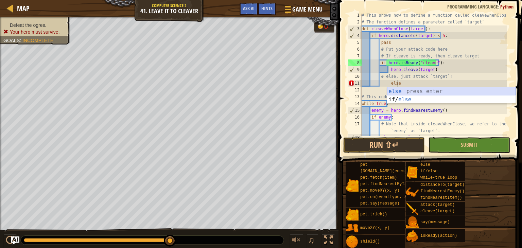
click at [434, 90] on div "else press enter if/ else press enter" at bounding box center [451, 103] width 129 height 33
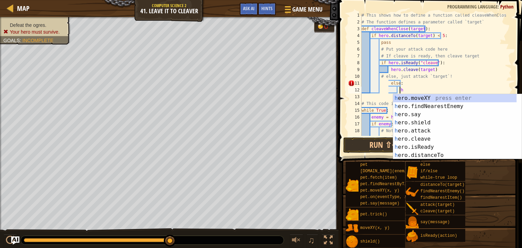
scroll to position [3, 3]
click at [412, 130] on div "her o.moveXY press enter her o.findNearestEnemy press enter her o.say press ent…" at bounding box center [455, 135] width 123 height 82
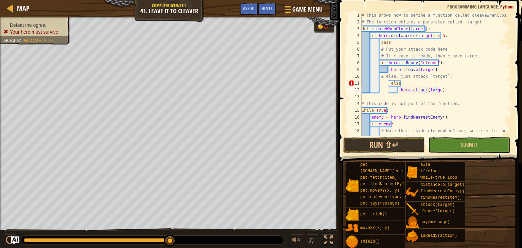
scroll to position [3, 6]
click at [388, 83] on div "# This shows how to define a function called cleaveWhenClose # The function def…" at bounding box center [434, 83] width 147 height 143
click at [396, 91] on div "# This shows how to define a function called cleaveWhenClose # The function def…" at bounding box center [434, 83] width 147 height 143
type textarea "hero.attack(target)"
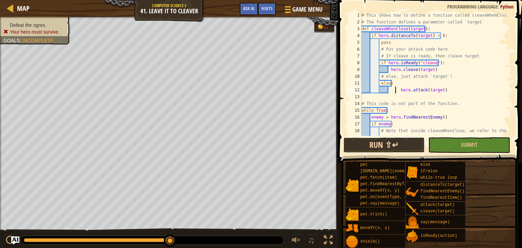
click at [382, 141] on button "Run ⇧↵" at bounding box center [385, 145] width 82 height 16
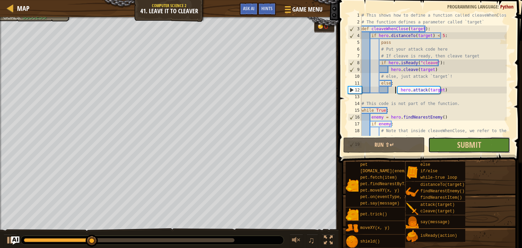
click at [431, 150] on button "Submit" at bounding box center [470, 145] width 82 height 16
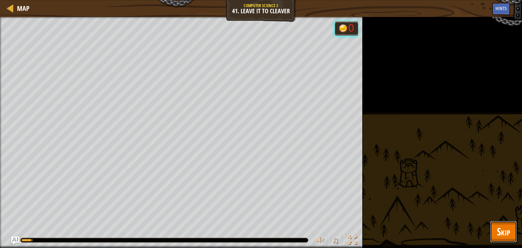
click at [504, 229] on span "Skip" at bounding box center [503, 232] width 13 height 14
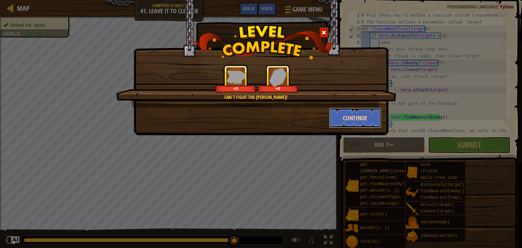
click at [357, 120] on button "Continue" at bounding box center [355, 118] width 53 height 20
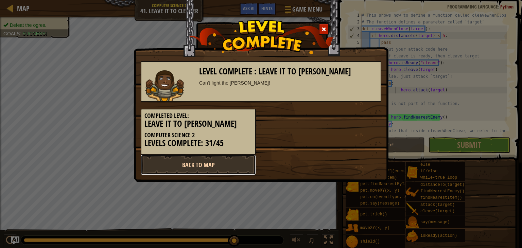
click at [226, 166] on link "Back to Map" at bounding box center [198, 165] width 115 height 20
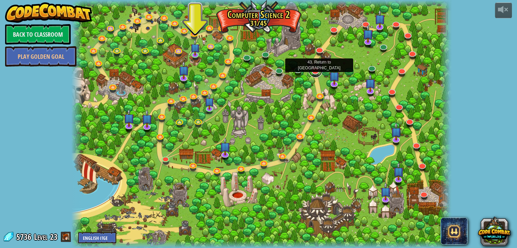
click at [316, 72] on link at bounding box center [316, 71] width 14 height 14
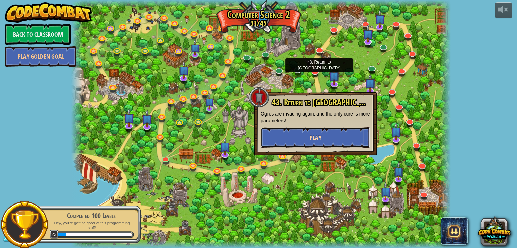
click at [291, 142] on button "Play" at bounding box center [316, 138] width 110 height 20
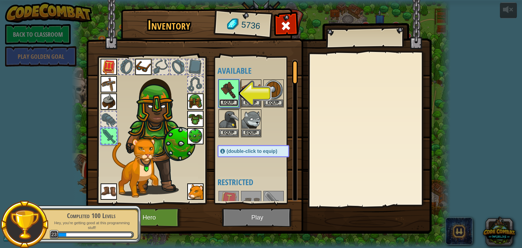
click at [226, 99] on button "Equip" at bounding box center [228, 102] width 19 height 7
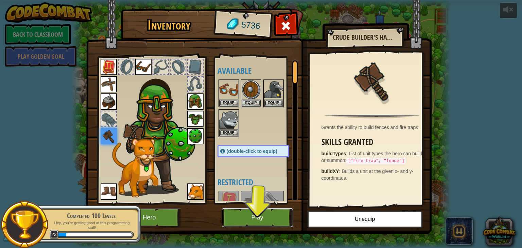
click at [249, 215] on button "Play" at bounding box center [257, 217] width 71 height 19
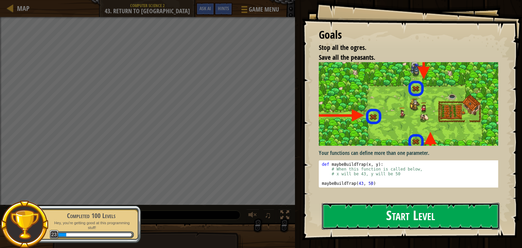
click at [345, 214] on button "Start Level" at bounding box center [411, 216] width 178 height 27
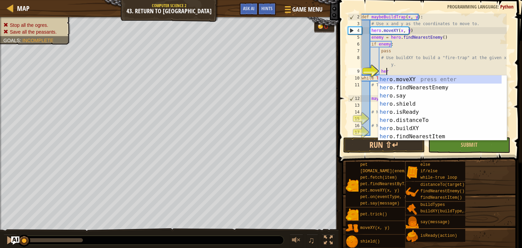
scroll to position [3, 1]
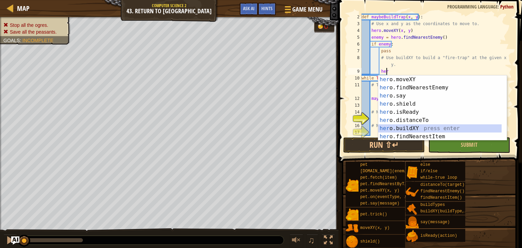
click at [402, 124] on div "her o.moveXY press enter her o.findNearestEnemy press enter her o.say press ent…" at bounding box center [440, 117] width 123 height 82
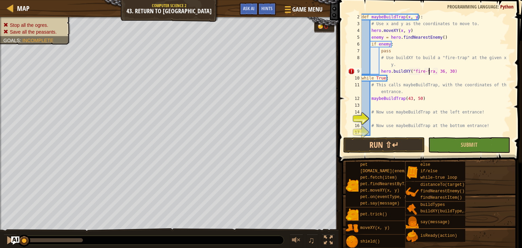
scroll to position [3, 6]
click at [391, 81] on div "def maybeBuildTrap ( x , y ) : # Use x and y as the coordinates to move to. her…" at bounding box center [434, 82] width 147 height 136
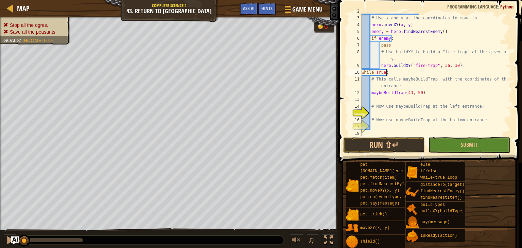
scroll to position [14, 0]
type textarea "while True:"
click at [383, 115] on div "# Use x and y as the coordinates to move to. hero . moveXY ( x , y ) enemy = he…" at bounding box center [434, 82] width 147 height 136
type textarea "maybeBuildTrap(25, 34)"
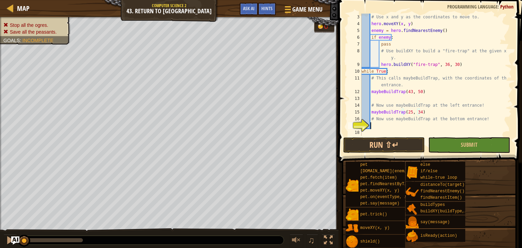
click at [389, 127] on div "# Use x and y as the coordinates to move to. hero . moveXY ( x , y ) enemy = he…" at bounding box center [434, 82] width 147 height 136
click at [364, 145] on button "Run ⇧↵" at bounding box center [385, 145] width 82 height 16
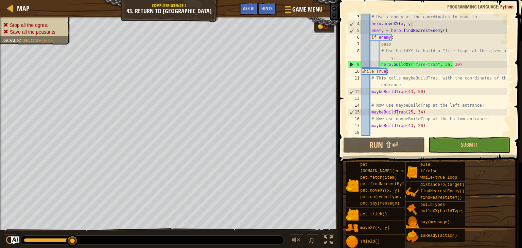
drag, startPoint x: 397, startPoint y: 112, endPoint x: 419, endPoint y: 87, distance: 32.8
click at [419, 87] on div "# Use x and y as the coordinates to move to. hero . moveXY ( x , y ) enemy = he…" at bounding box center [434, 82] width 147 height 136
click at [442, 64] on div "# Use x and y as the coordinates to move to. hero . moveXY ( x , y ) enemy = he…" at bounding box center [434, 82] width 147 height 136
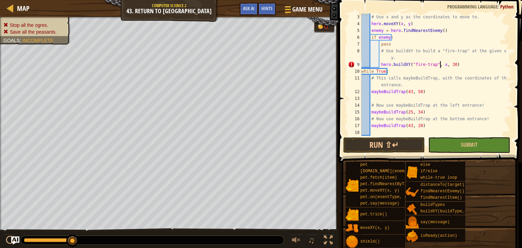
scroll to position [3, 6]
click at [449, 64] on div "# Use x and y as the coordinates to move to. hero . moveXY ( x , y ) enemy = he…" at bounding box center [434, 82] width 147 height 136
type textarea "hero.buildXY("fire-trap", x, y)"
click at [384, 140] on button "Run ⇧↵" at bounding box center [385, 145] width 82 height 16
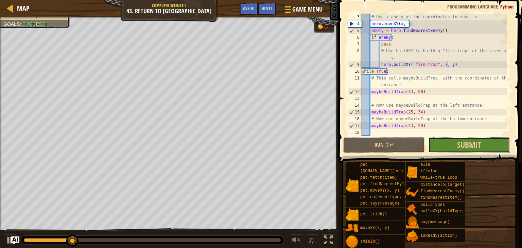
click at [455, 140] on button "Submit" at bounding box center [470, 145] width 82 height 16
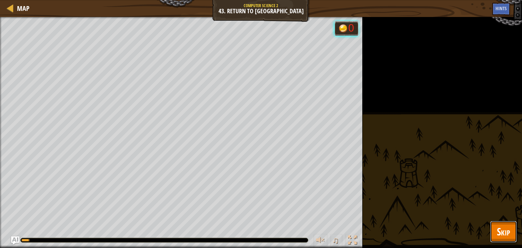
click at [494, 232] on button "Skip" at bounding box center [503, 232] width 27 height 22
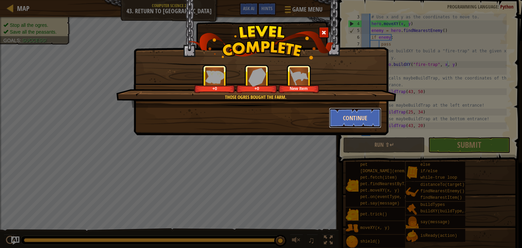
click at [346, 115] on button "Continue" at bounding box center [355, 118] width 53 height 20
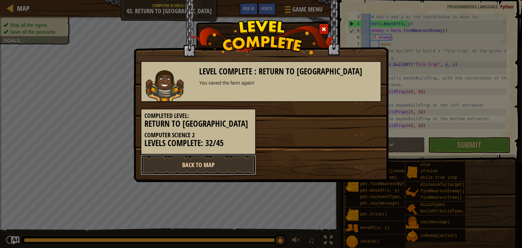
click at [202, 155] on link "Back to Map" at bounding box center [198, 165] width 115 height 20
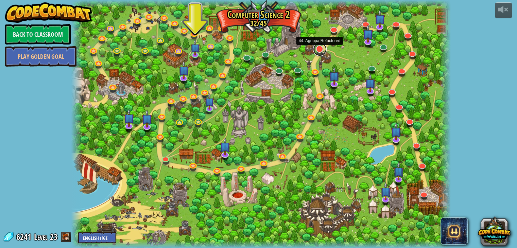
click at [319, 45] on link at bounding box center [320, 50] width 14 height 14
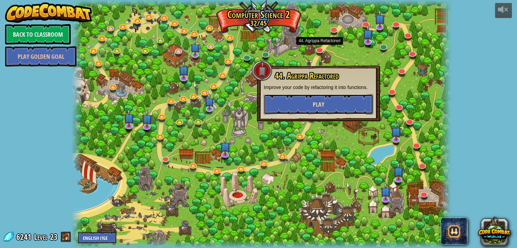
click at [310, 97] on button "Play" at bounding box center [319, 104] width 110 height 20
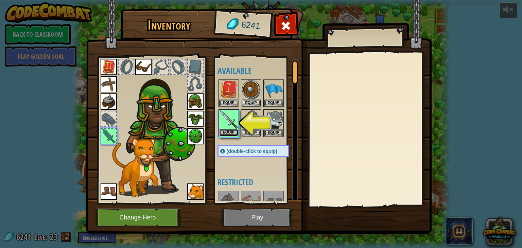
click at [227, 130] on button "Equip" at bounding box center [228, 132] width 19 height 7
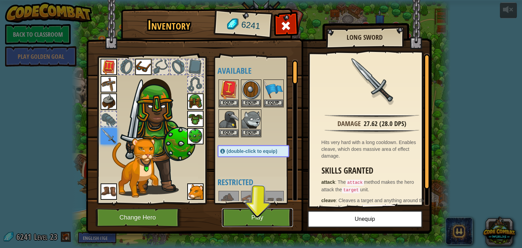
click at [253, 219] on button "Play" at bounding box center [257, 217] width 71 height 19
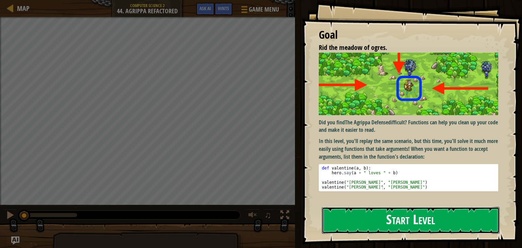
click at [348, 220] on button "Start Level" at bounding box center [411, 220] width 178 height 27
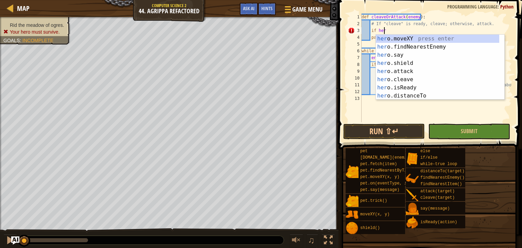
scroll to position [3, 1]
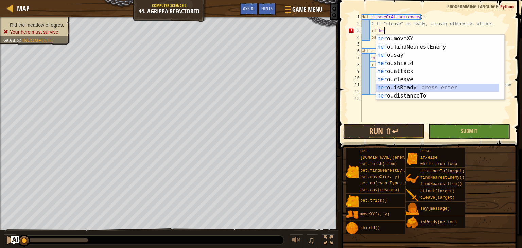
click at [404, 89] on div "her o.moveXY press enter her o.findNearestEnemy press enter her o.say press ent…" at bounding box center [437, 76] width 123 height 82
type textarea "if hero.isReady("cleave")"
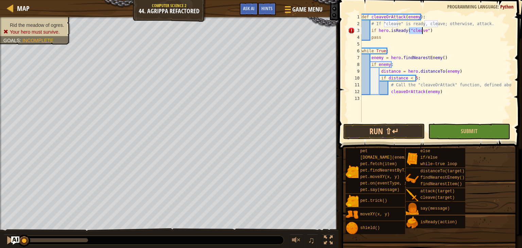
click at [388, 43] on div "def cleaveOrAttack ( enemy ) : # If "cleave" is ready, cleave; otherwise, attac…" at bounding box center [437, 75] width 152 height 122
click at [428, 30] on div "def cleaveOrAttack ( enemy ) : # If "cleave" is ready, cleave; otherwise, attac…" at bounding box center [437, 75] width 152 height 122
click at [387, 37] on div "def cleaveOrAttack ( enemy ) : # If "cleave" is ready, cleave; otherwise, attac…" at bounding box center [437, 75] width 152 height 122
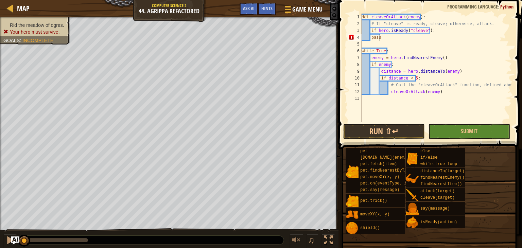
scroll to position [3, 1]
click at [371, 37] on div "def cleaveOrAttack ( enemy ) : # If "cleave" is ready, cleave; otherwise, attac…" at bounding box center [437, 75] width 152 height 122
type textarea "pass"
click at [369, 126] on button "Run ⇧↵" at bounding box center [385, 132] width 82 height 16
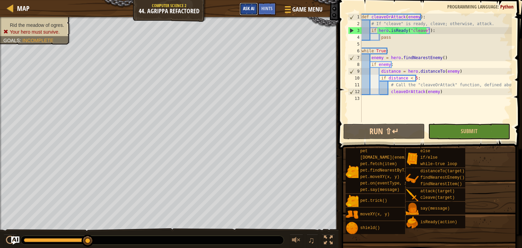
click at [249, 11] on span "Ask AI" at bounding box center [249, 8] width 12 height 6
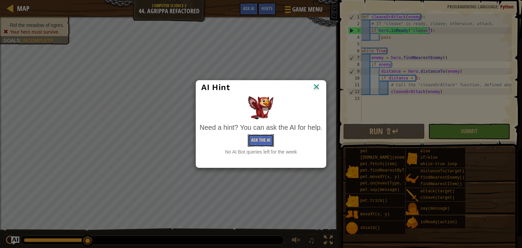
click at [255, 141] on button "Ask the AI" at bounding box center [261, 140] width 26 height 13
